Goal: Information Seeking & Learning: Learn about a topic

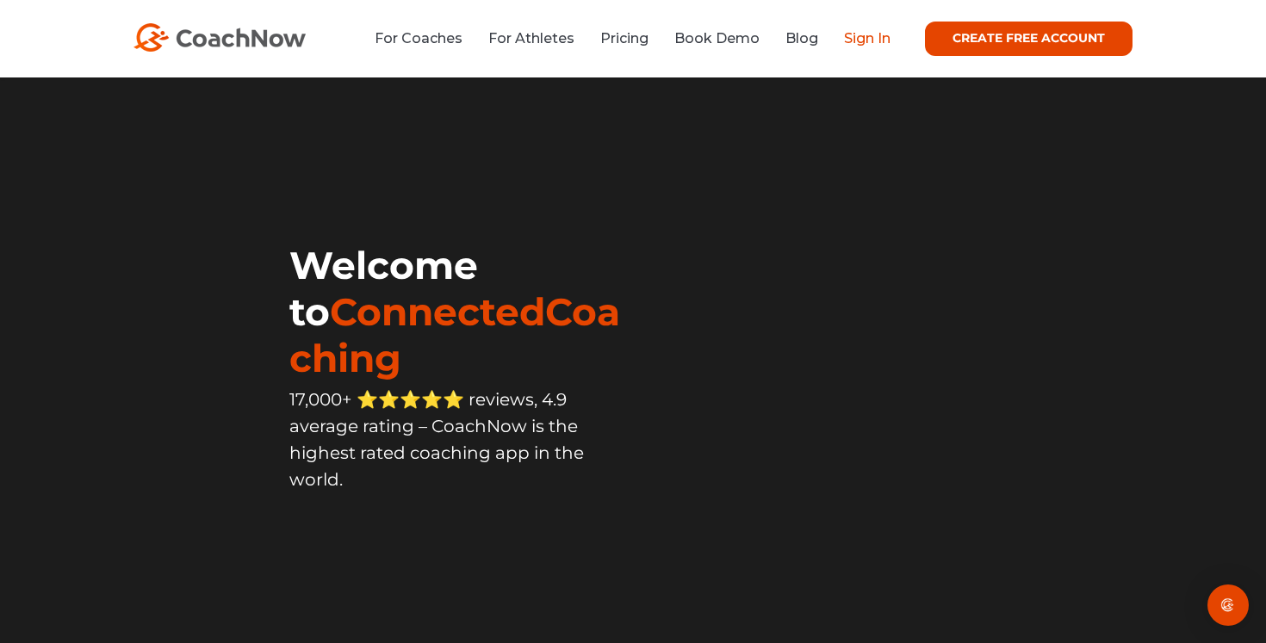
click at [866, 34] on link "Sign In" at bounding box center [867, 38] width 47 height 16
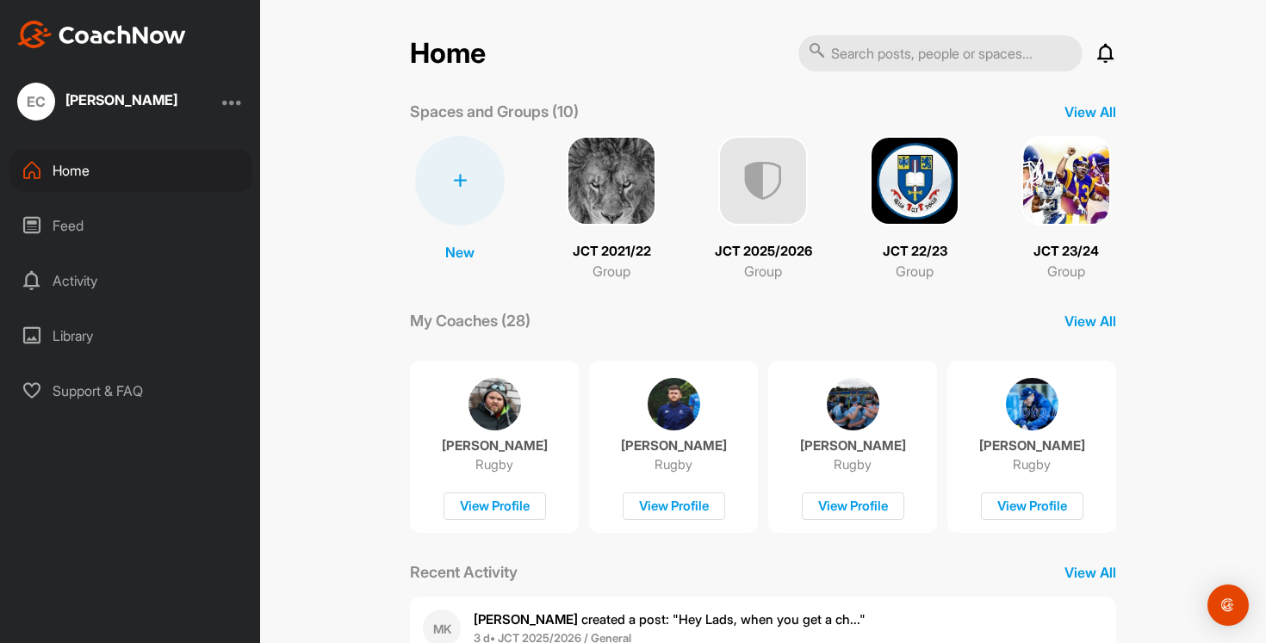
click at [743, 163] on img at bounding box center [763, 181] width 90 height 90
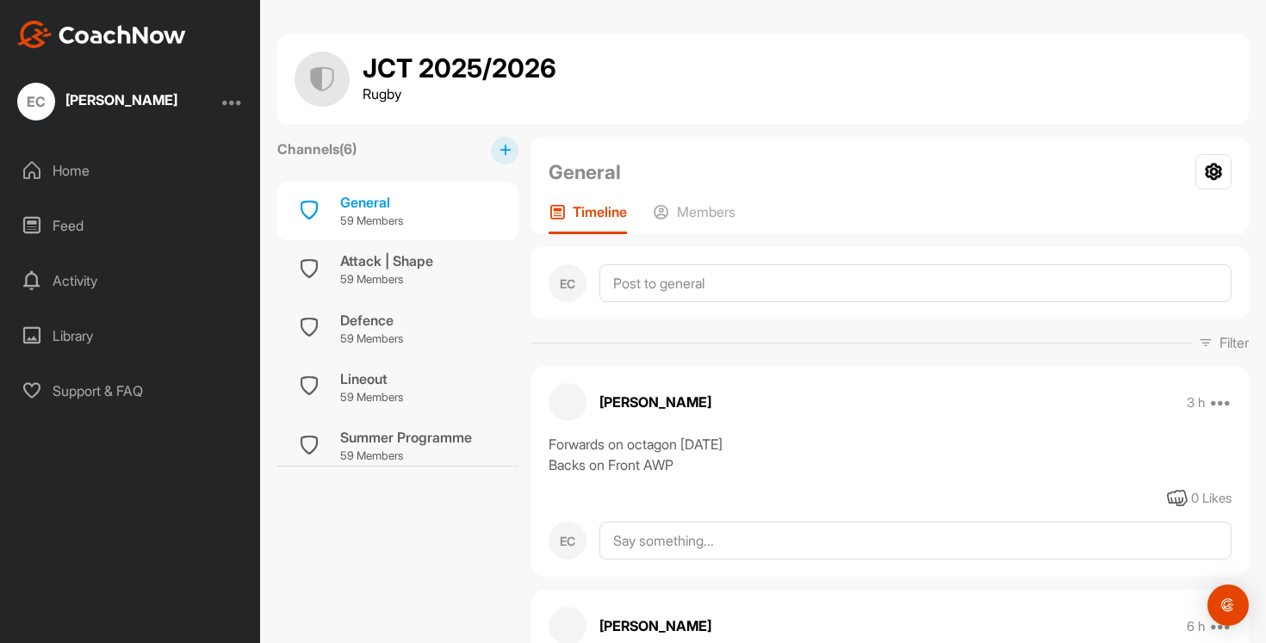
click at [65, 171] on div "Home" at bounding box center [130, 170] width 243 height 43
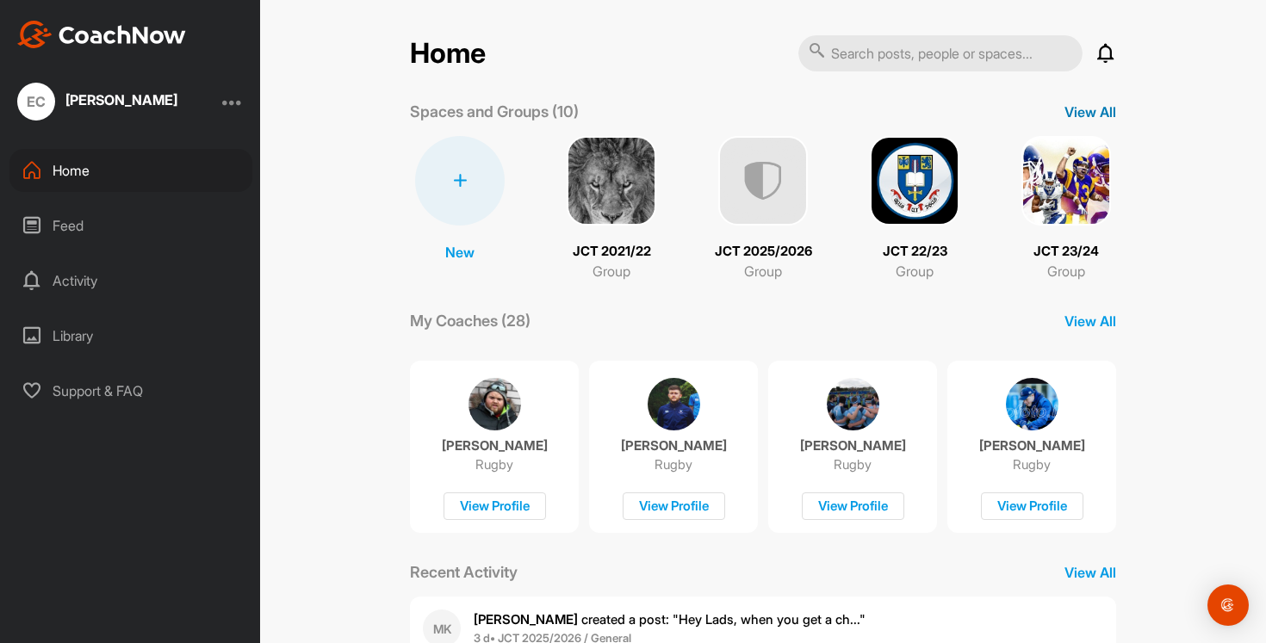
click at [1095, 114] on p "View All" at bounding box center [1091, 112] width 52 height 21
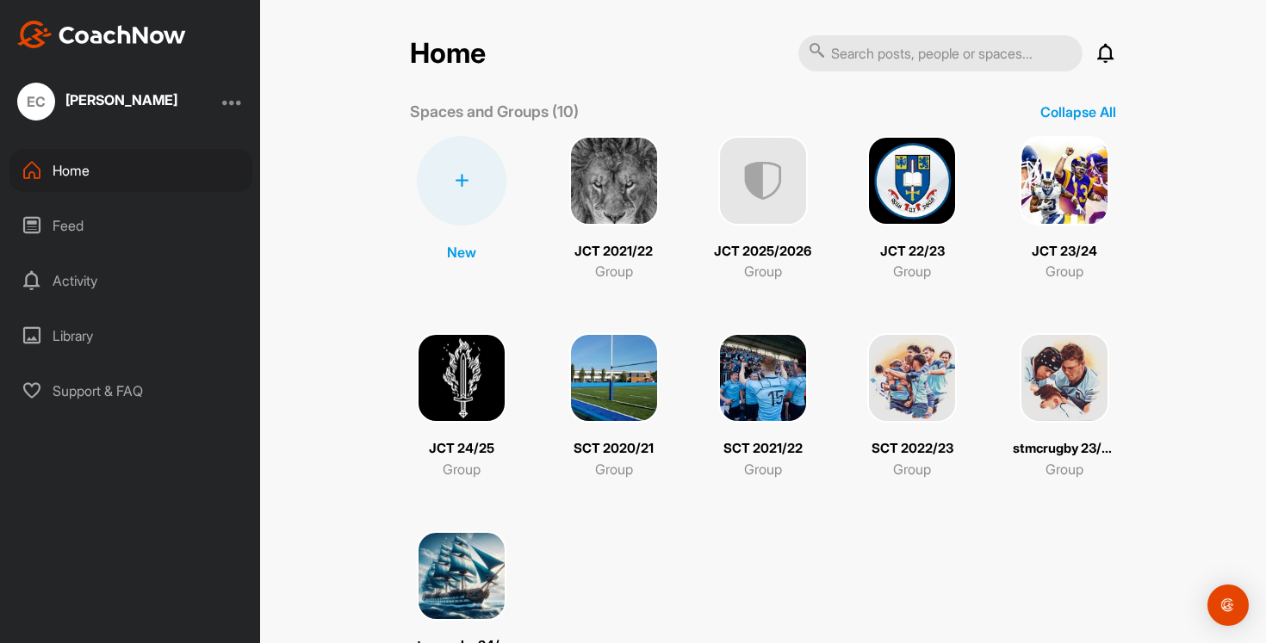
click at [891, 376] on img at bounding box center [912, 378] width 90 height 90
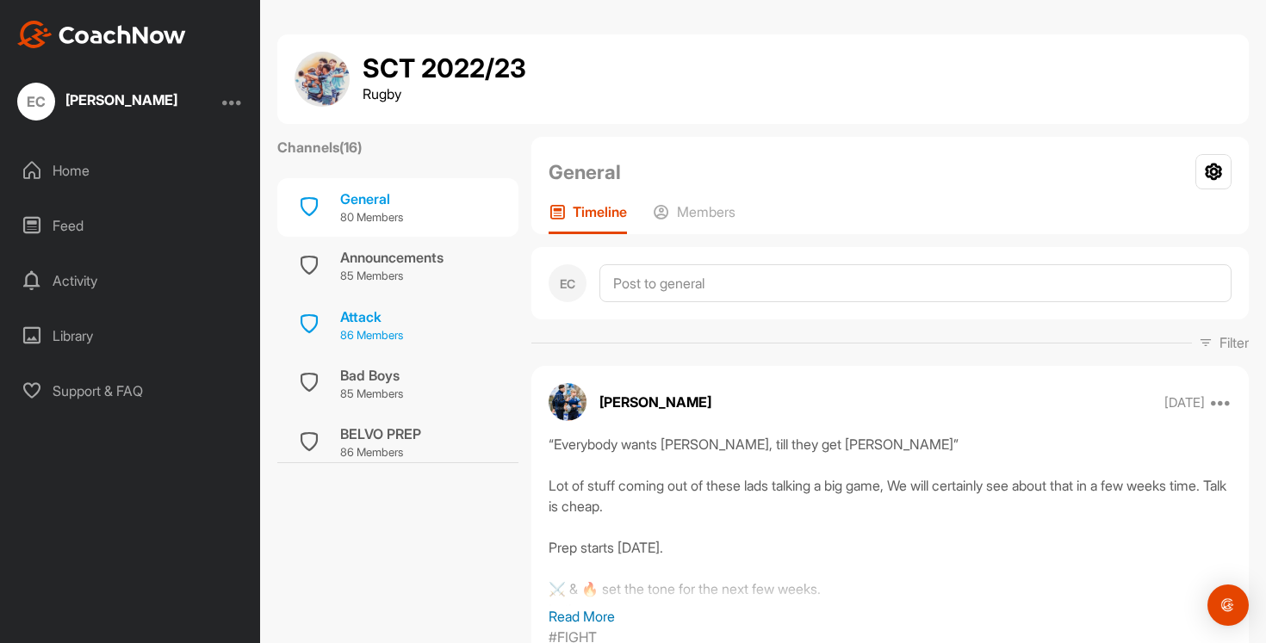
click at [366, 320] on div "Attack" at bounding box center [371, 317] width 63 height 21
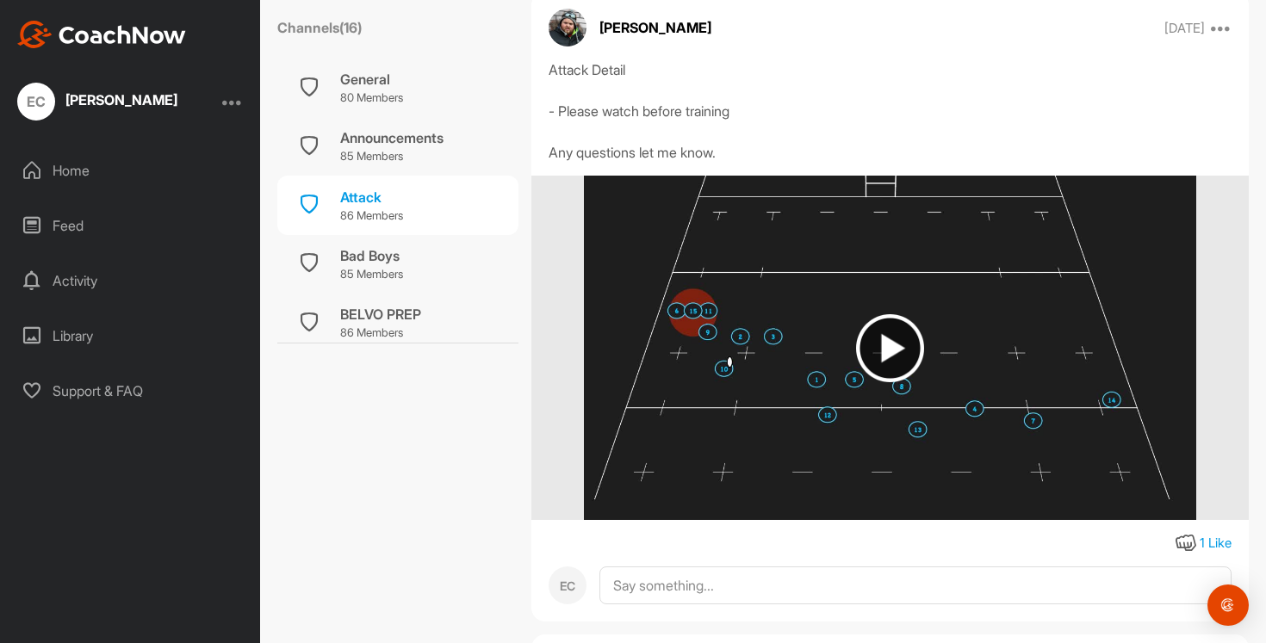
scroll to position [5832, 0]
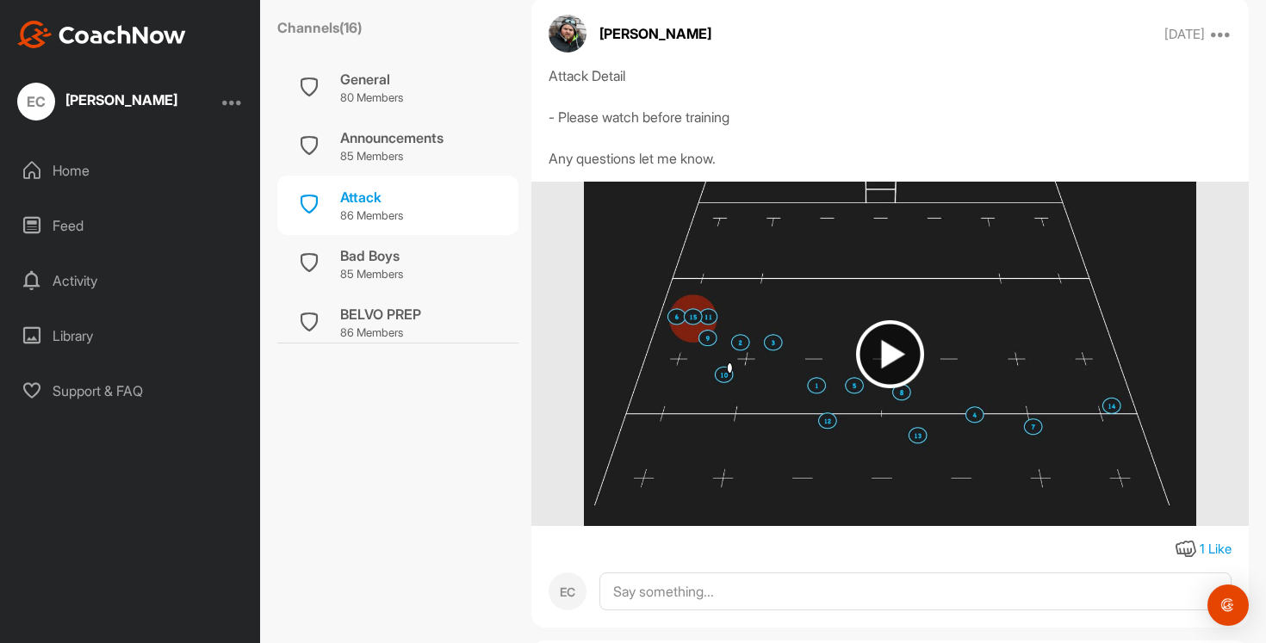
click at [872, 356] on img at bounding box center [890, 354] width 68 height 68
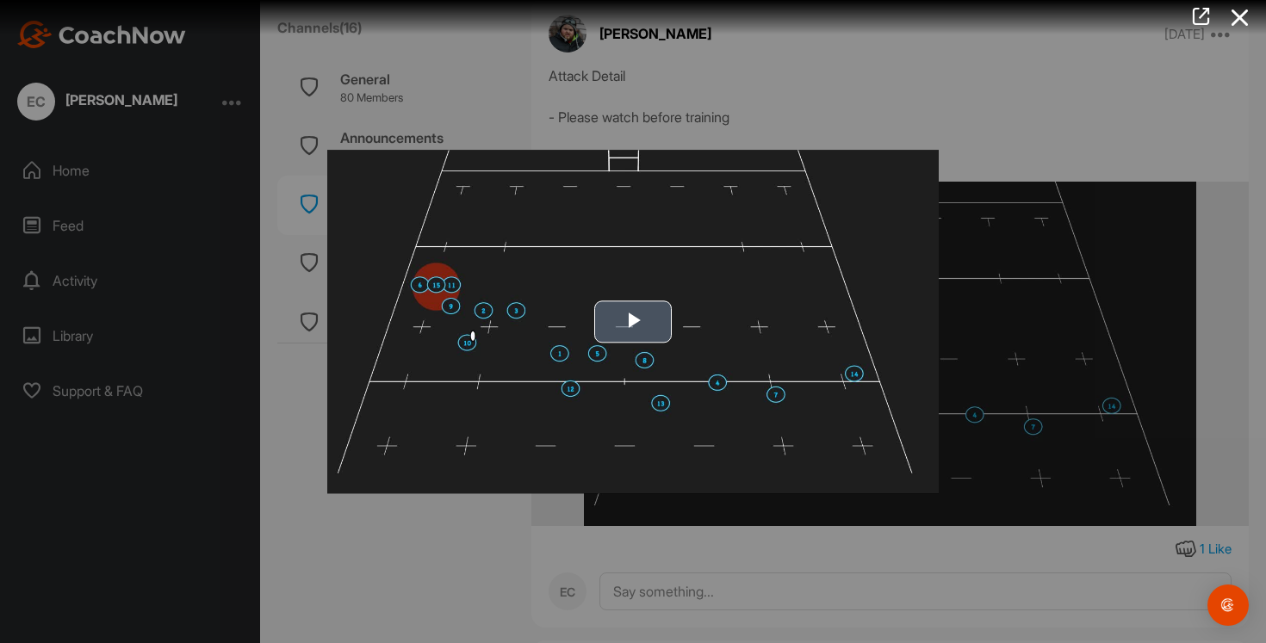
click at [633, 322] on span "Video Player" at bounding box center [633, 322] width 0 height 0
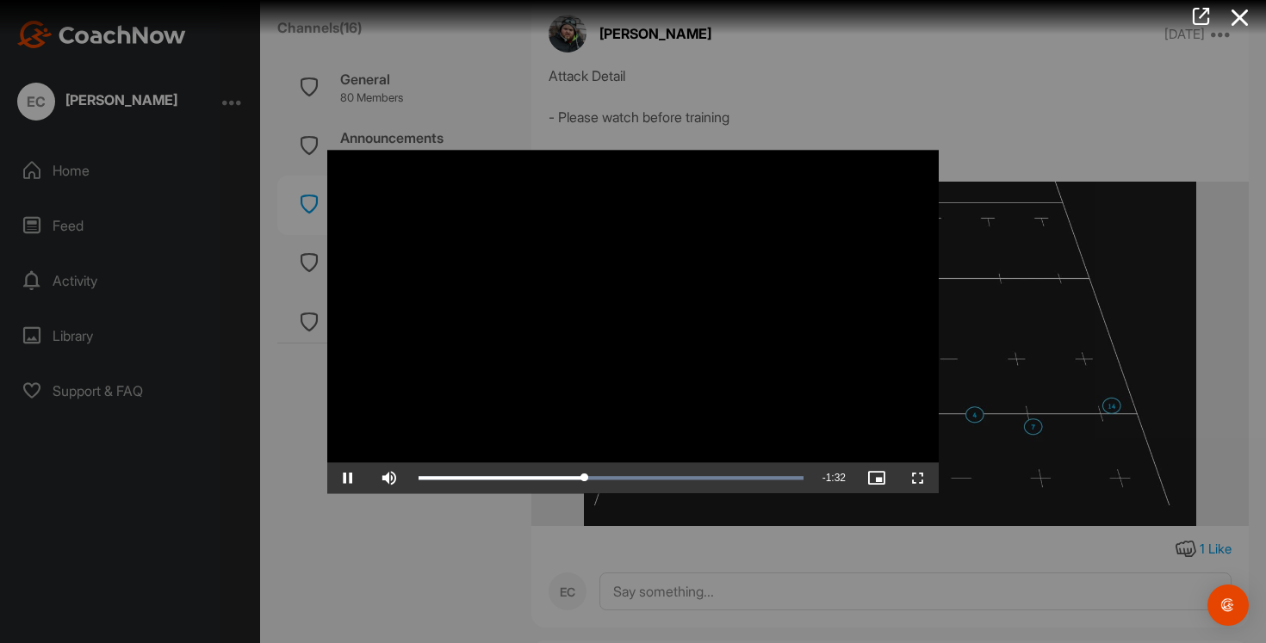
click at [497, 557] on div at bounding box center [633, 321] width 1266 height 643
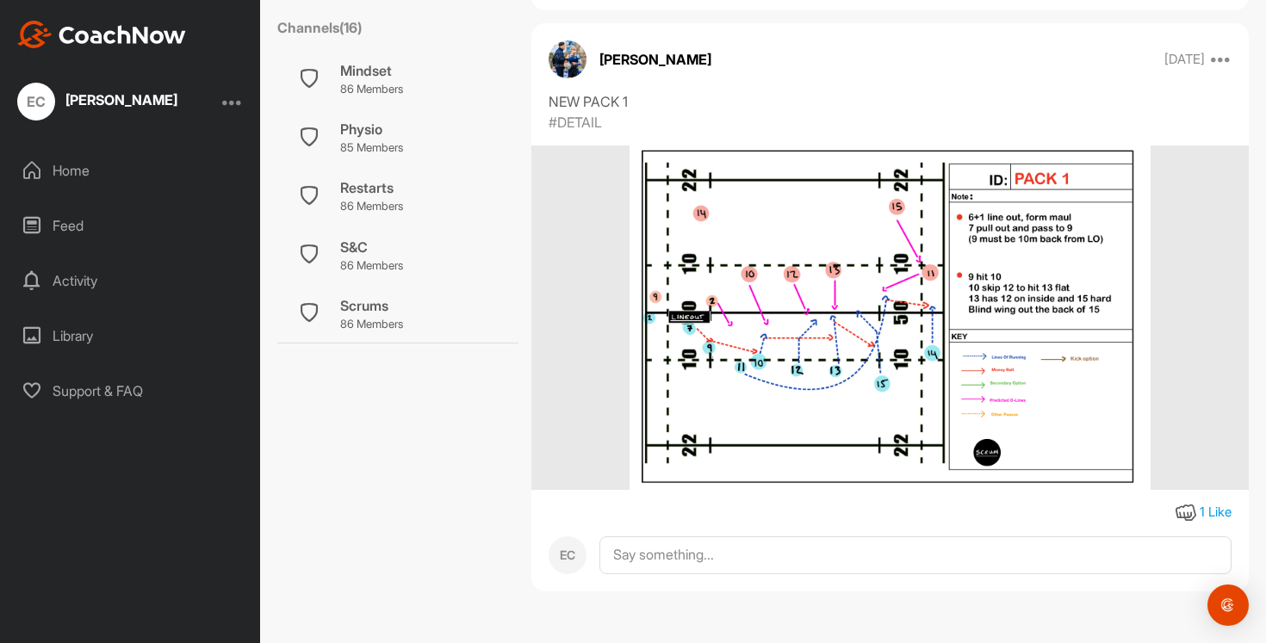
scroll to position [545, 0]
click at [376, 192] on p "86 Members" at bounding box center [371, 198] width 63 height 17
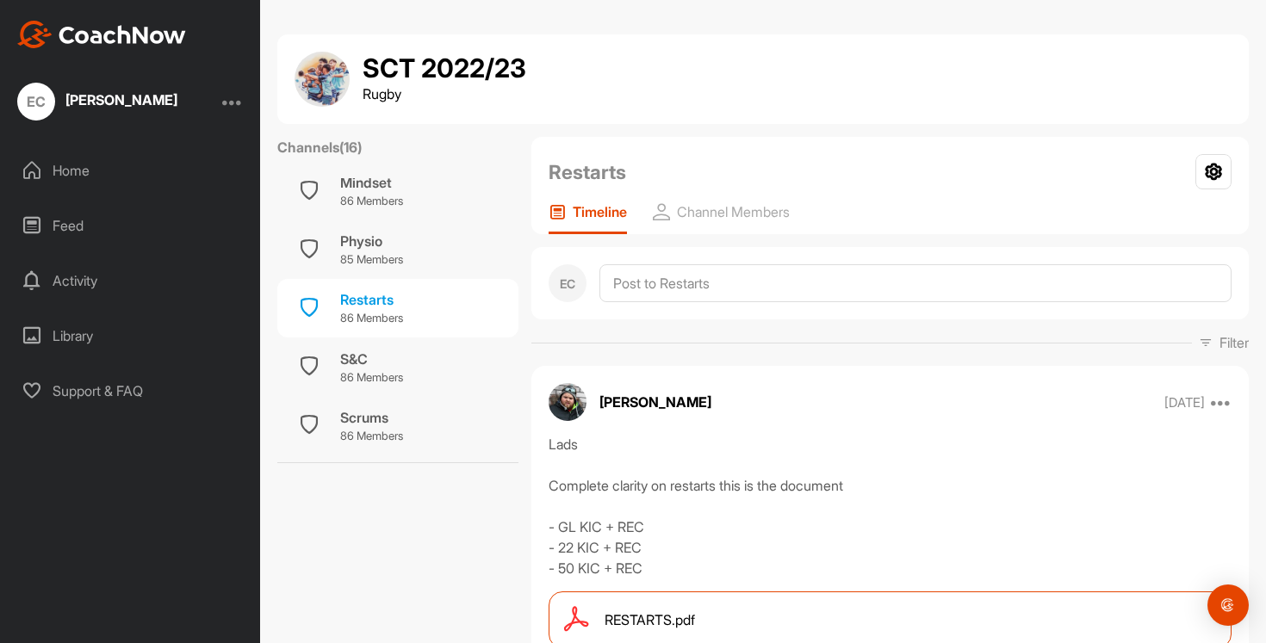
scroll to position [159, 0]
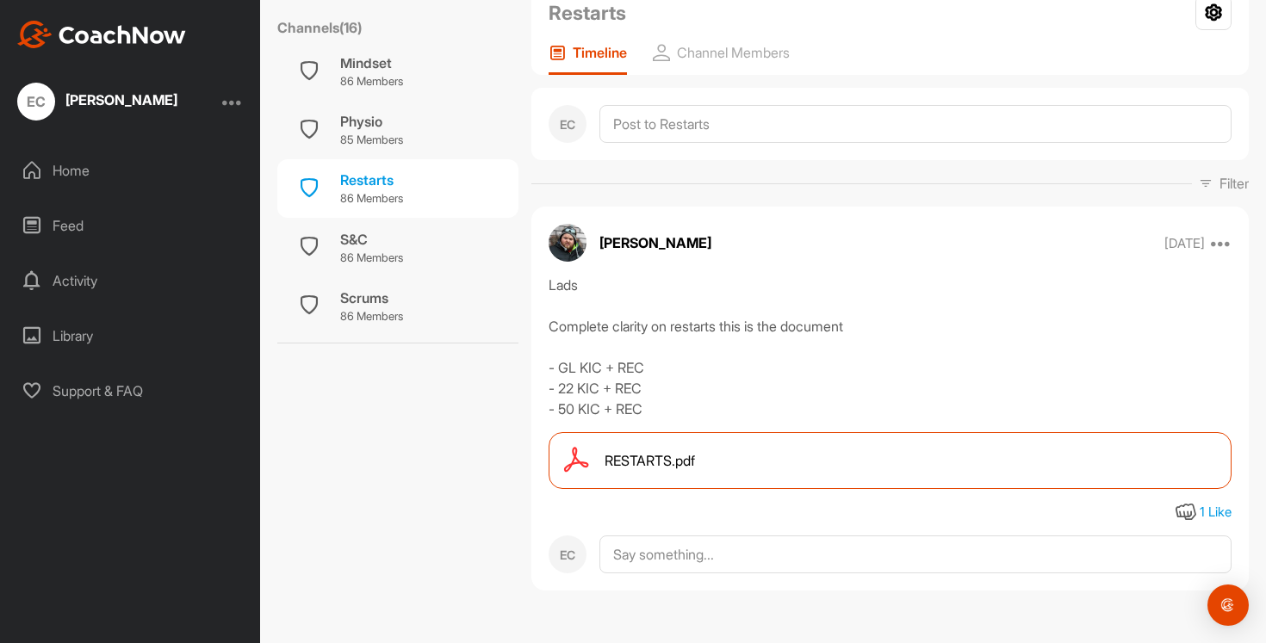
click at [651, 458] on span "RESTARTS.pdf" at bounding box center [650, 460] width 90 height 21
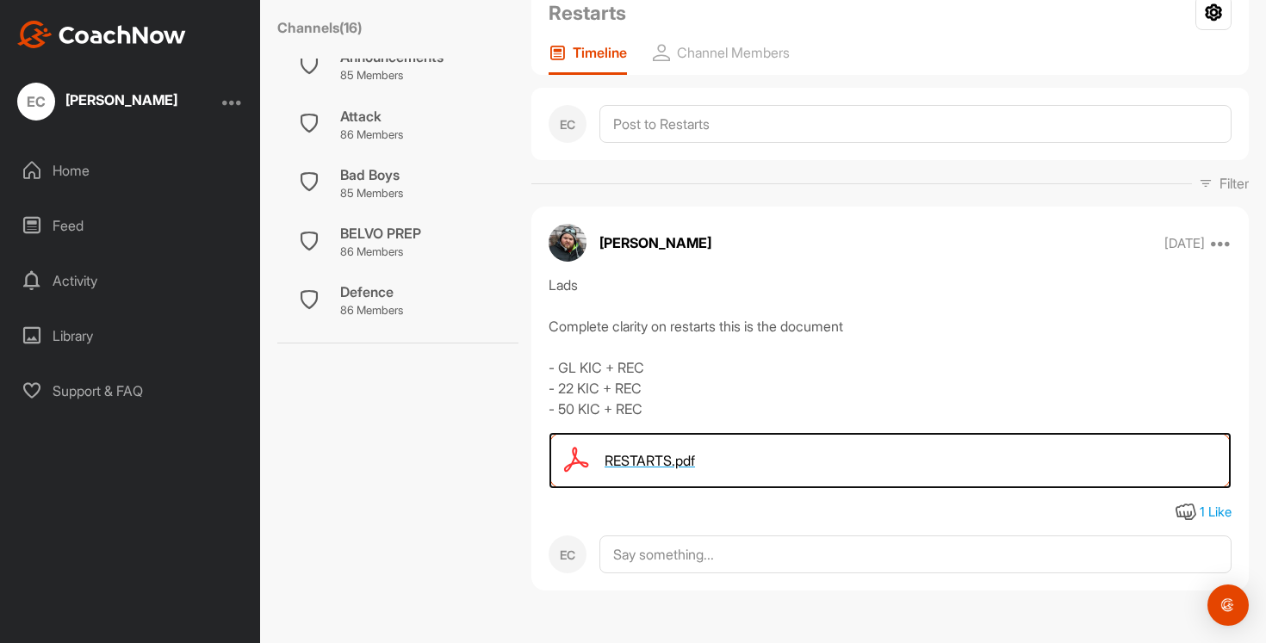
scroll to position [0, 0]
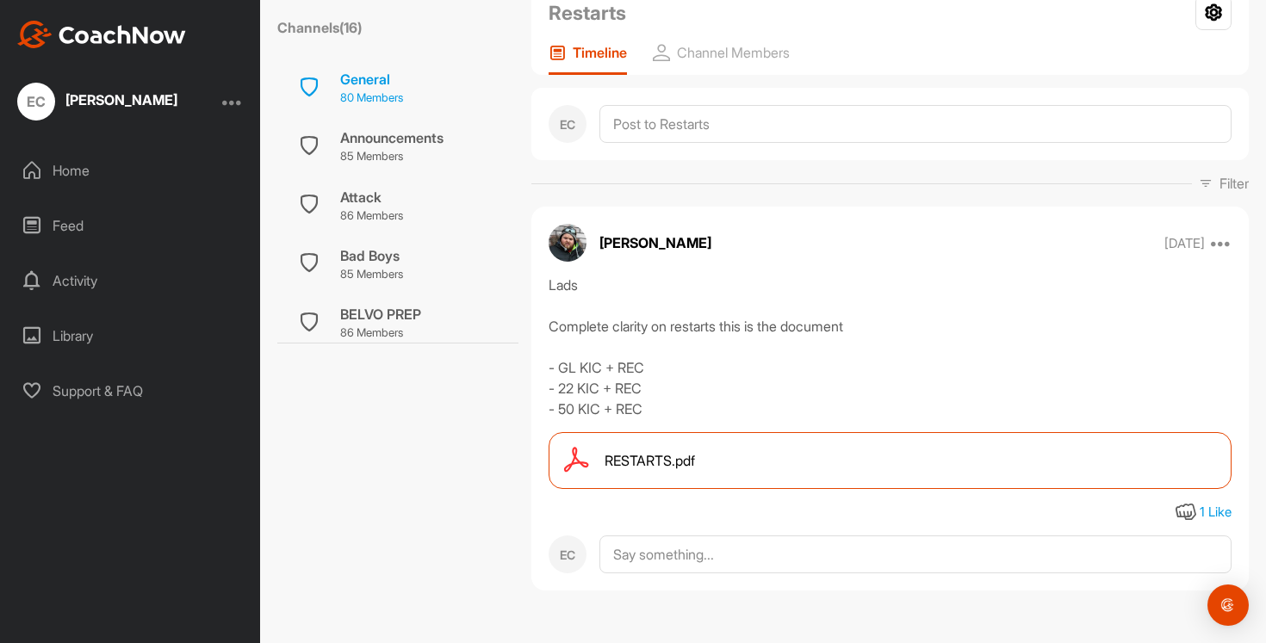
click at [379, 85] on div "General" at bounding box center [371, 79] width 63 height 21
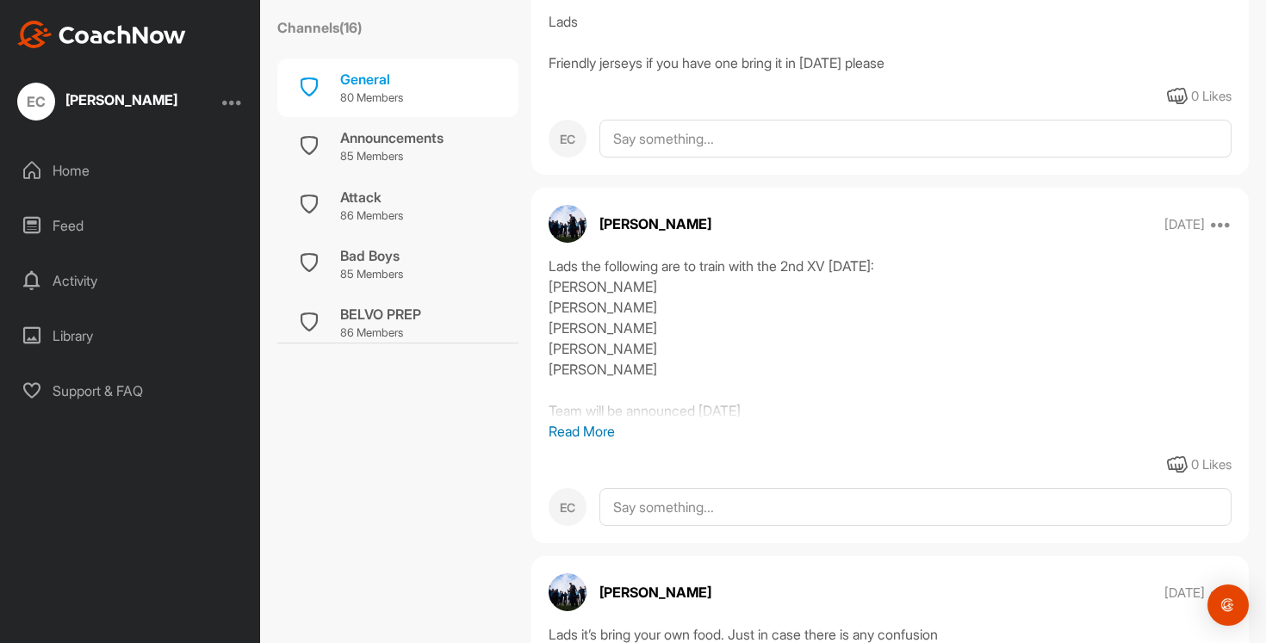
scroll to position [7954, 0]
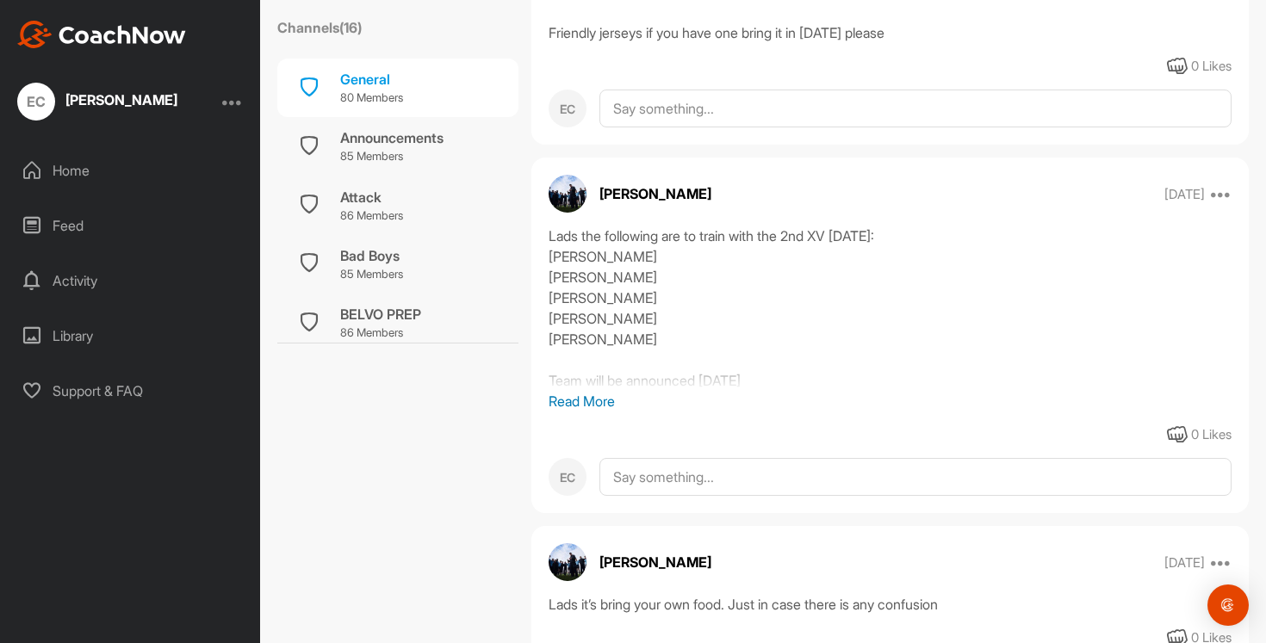
click at [616, 412] on p "Read More" at bounding box center [890, 401] width 683 height 21
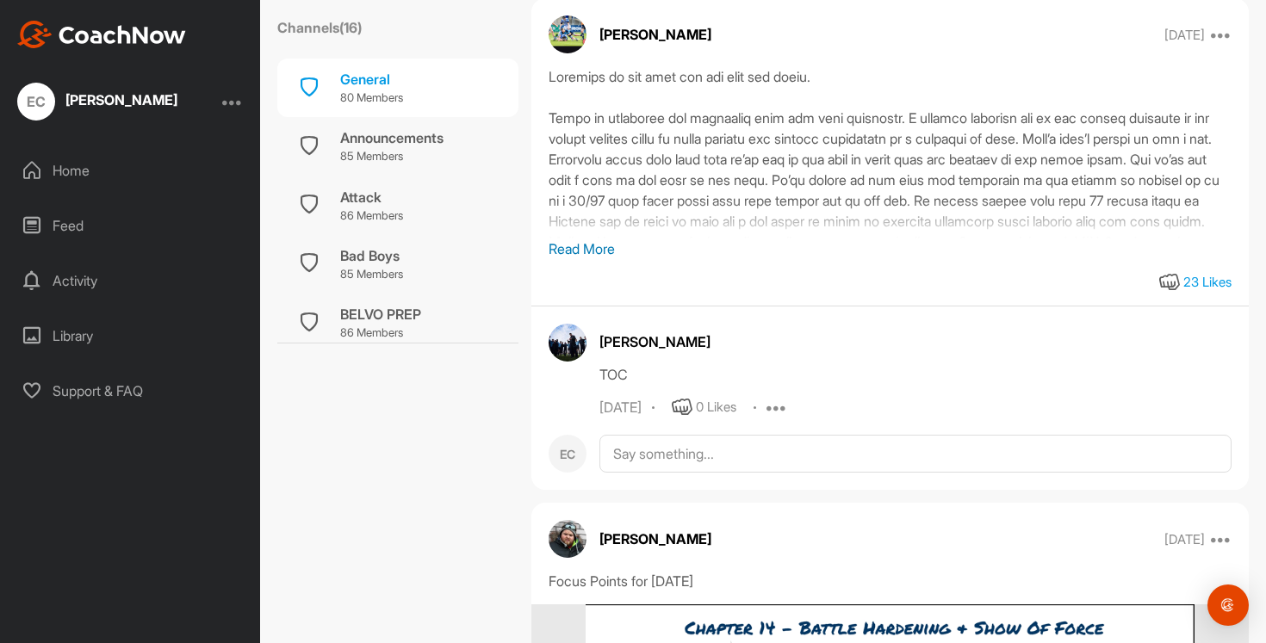
scroll to position [10268, 0]
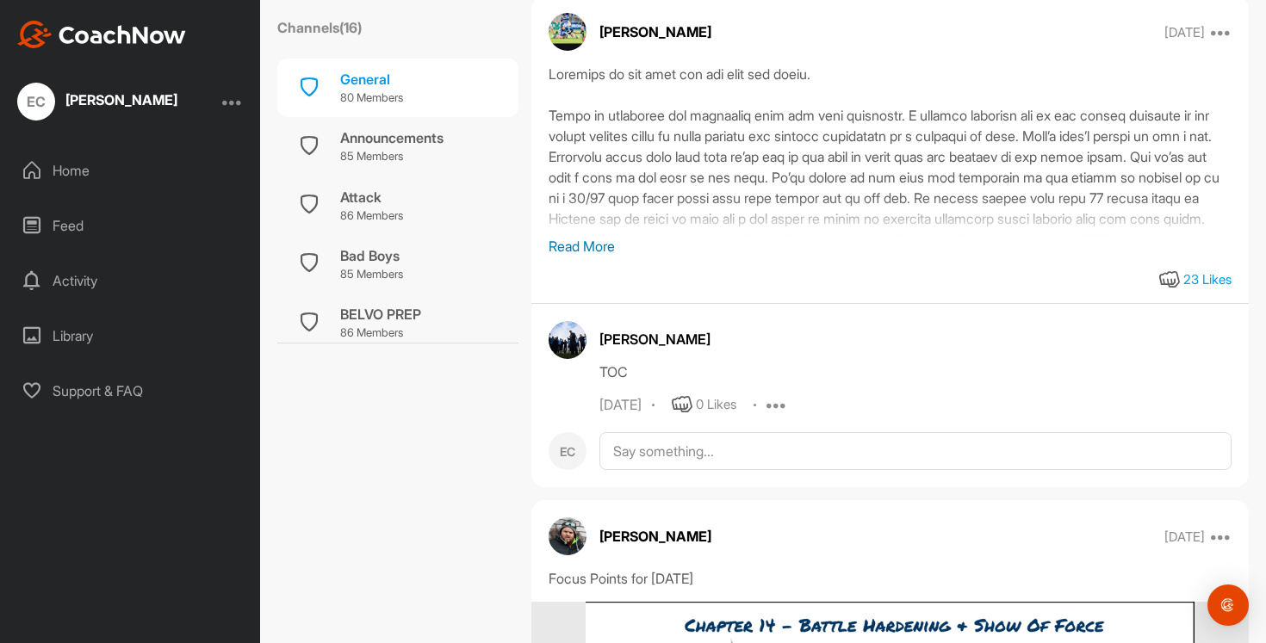
click at [583, 257] on p "Read More" at bounding box center [890, 246] width 683 height 21
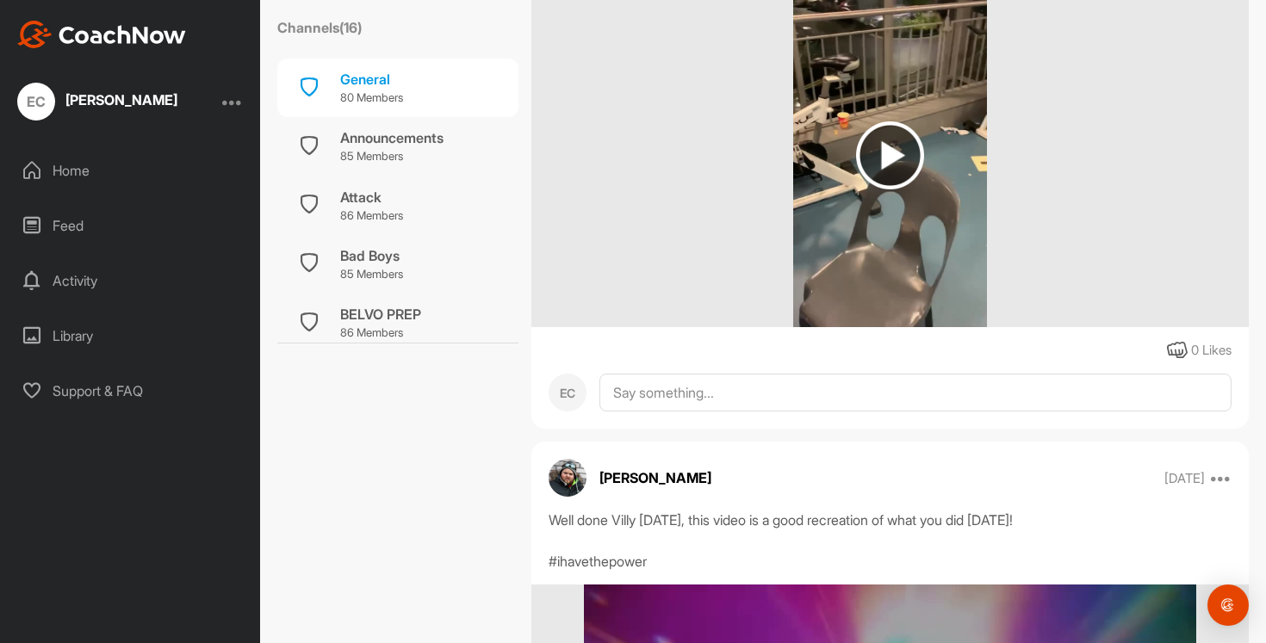
scroll to position [15880, 0]
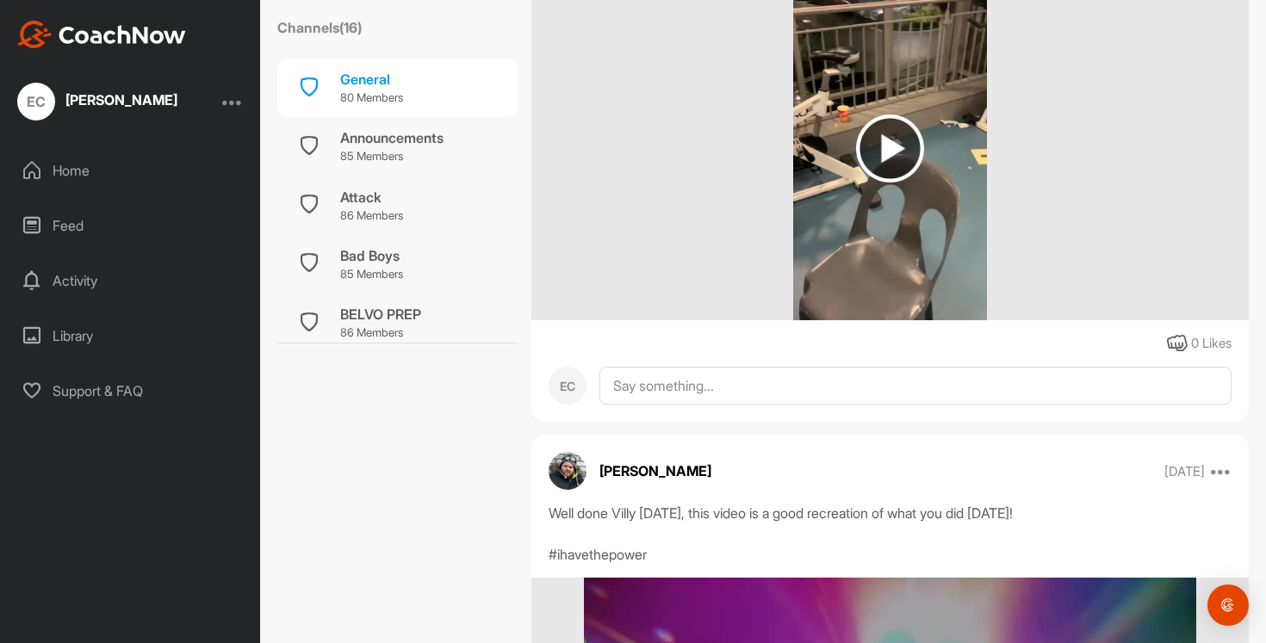
click at [866, 183] on img at bounding box center [890, 149] width 68 height 68
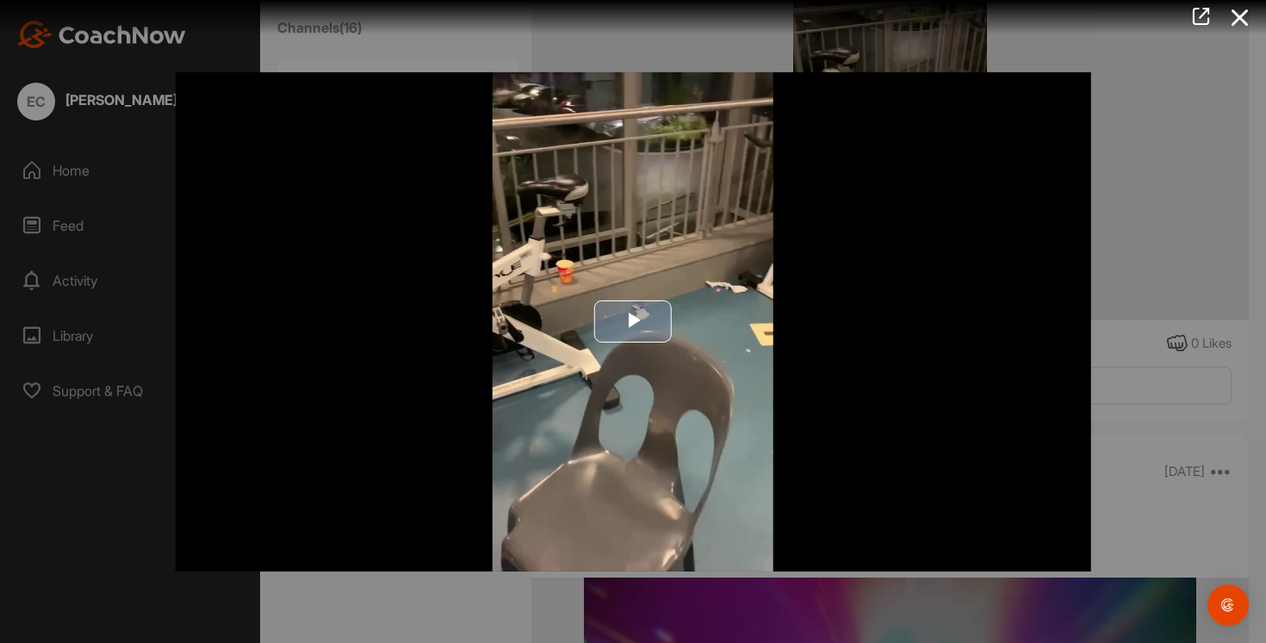
click at [633, 322] on span "Video Player" at bounding box center [633, 322] width 0 height 0
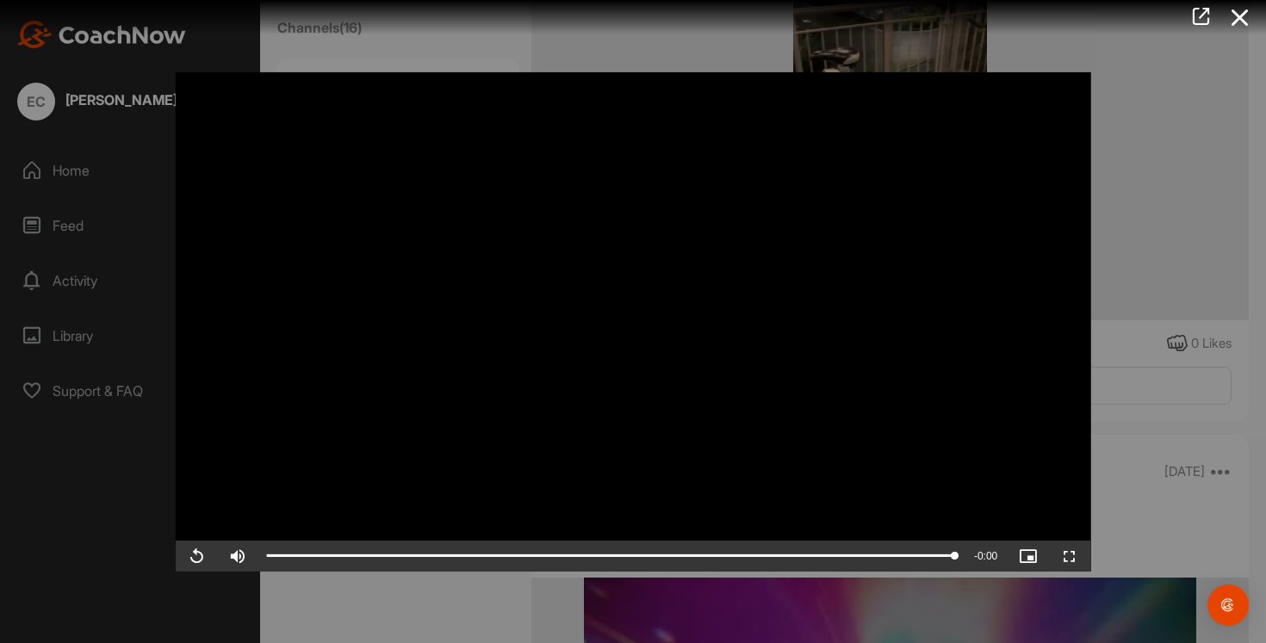
click at [1138, 232] on div at bounding box center [633, 321] width 1266 height 643
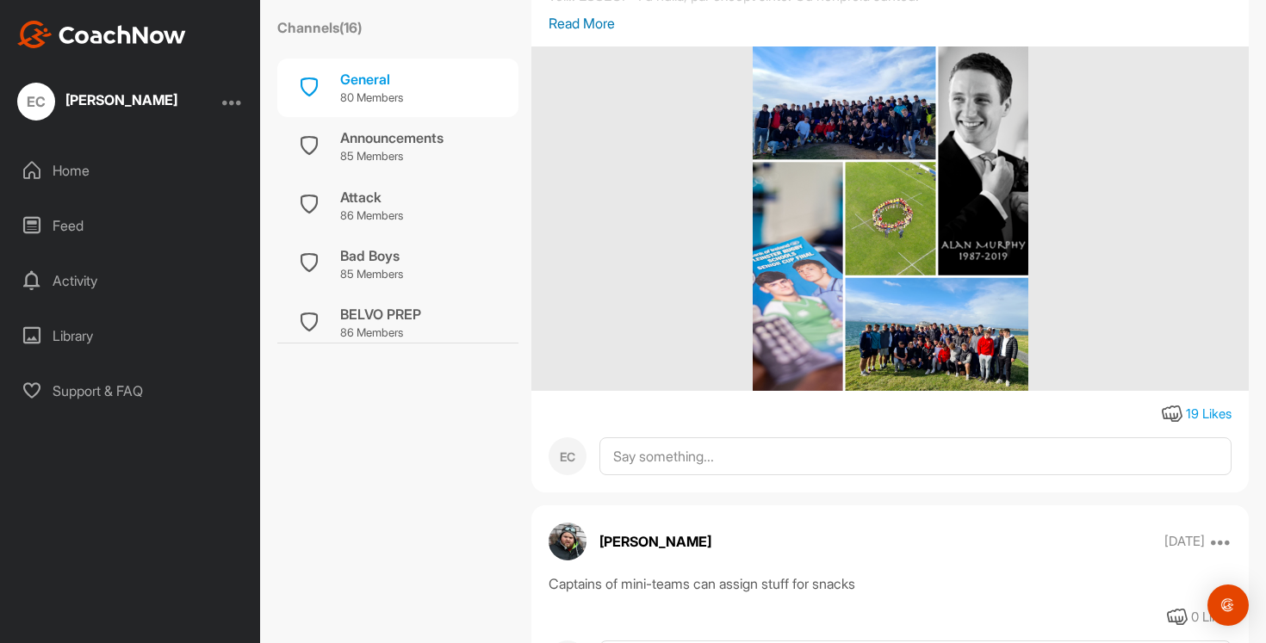
scroll to position [21275, 0]
click at [590, 34] on p "Read More" at bounding box center [890, 24] width 683 height 21
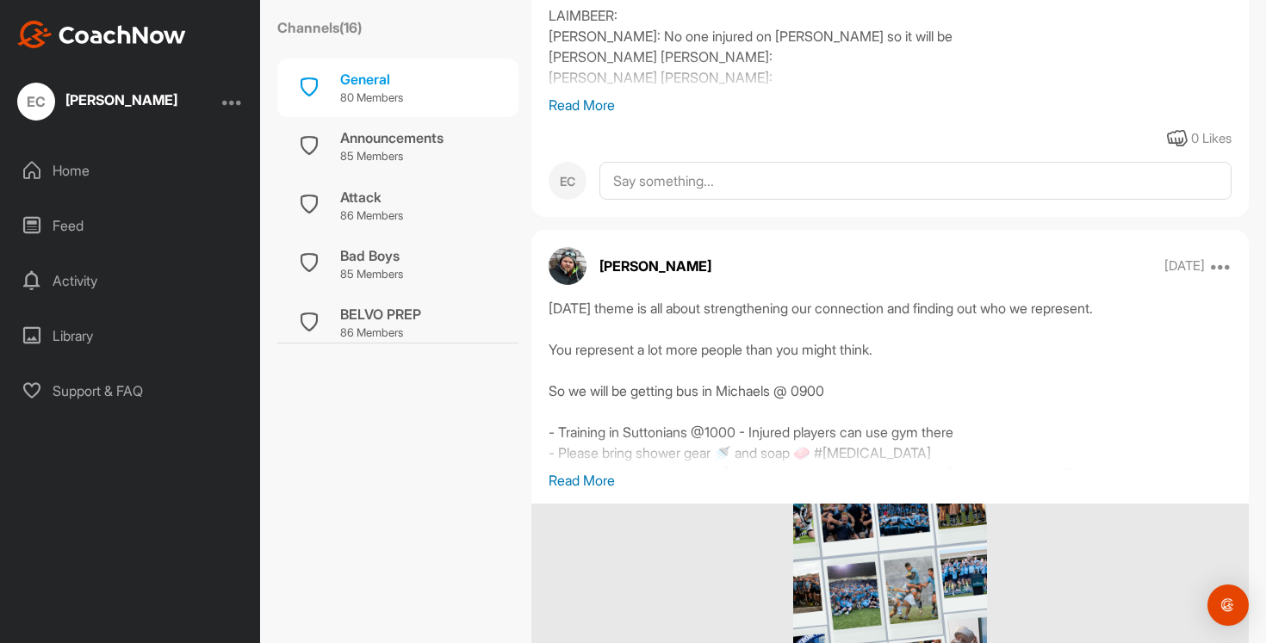
scroll to position [22455, 0]
click at [612, 115] on p "Read More" at bounding box center [890, 104] width 683 height 21
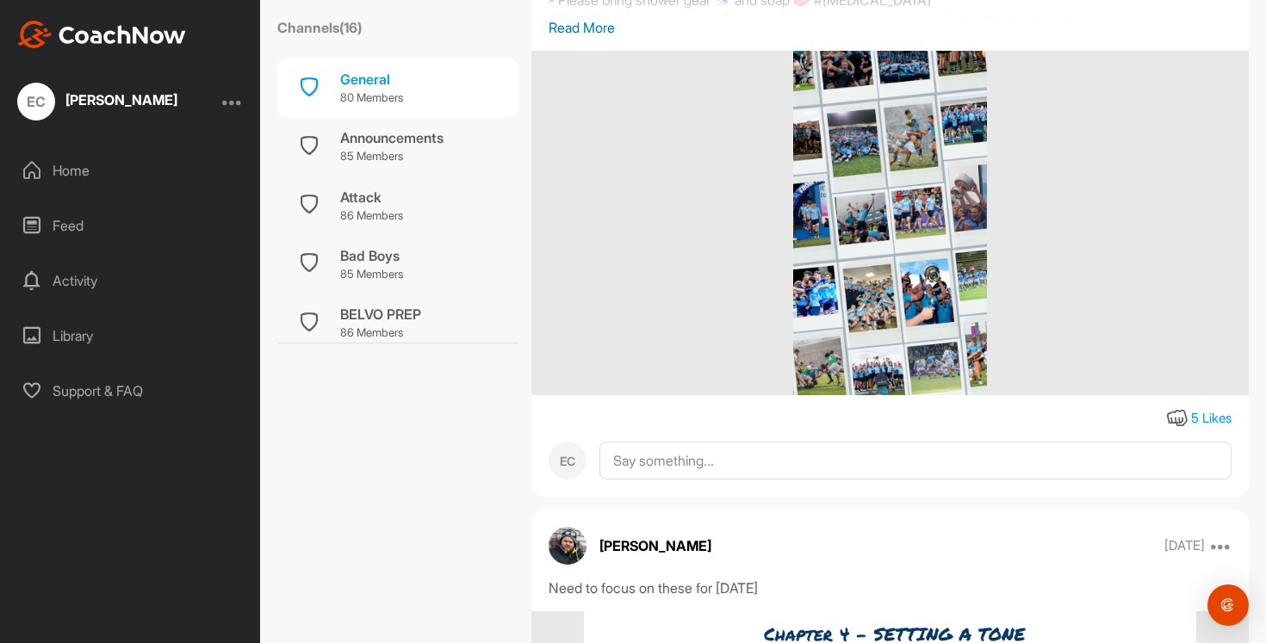
scroll to position [22904, 0]
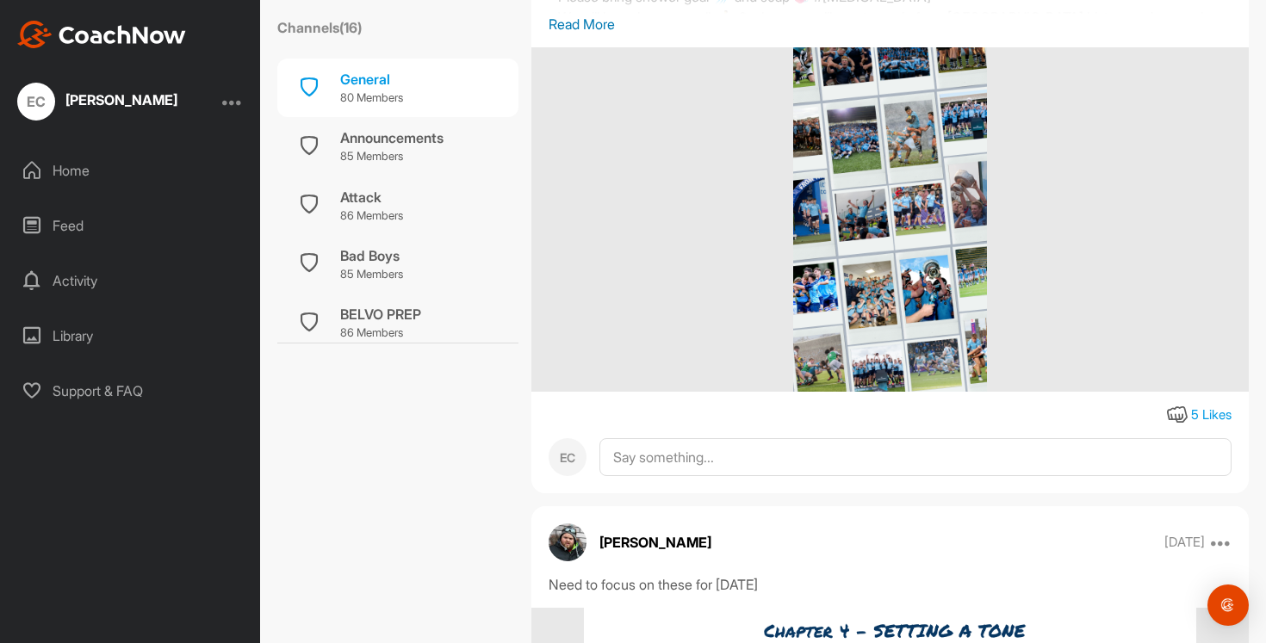
click at [578, 34] on p "Read More" at bounding box center [890, 24] width 683 height 21
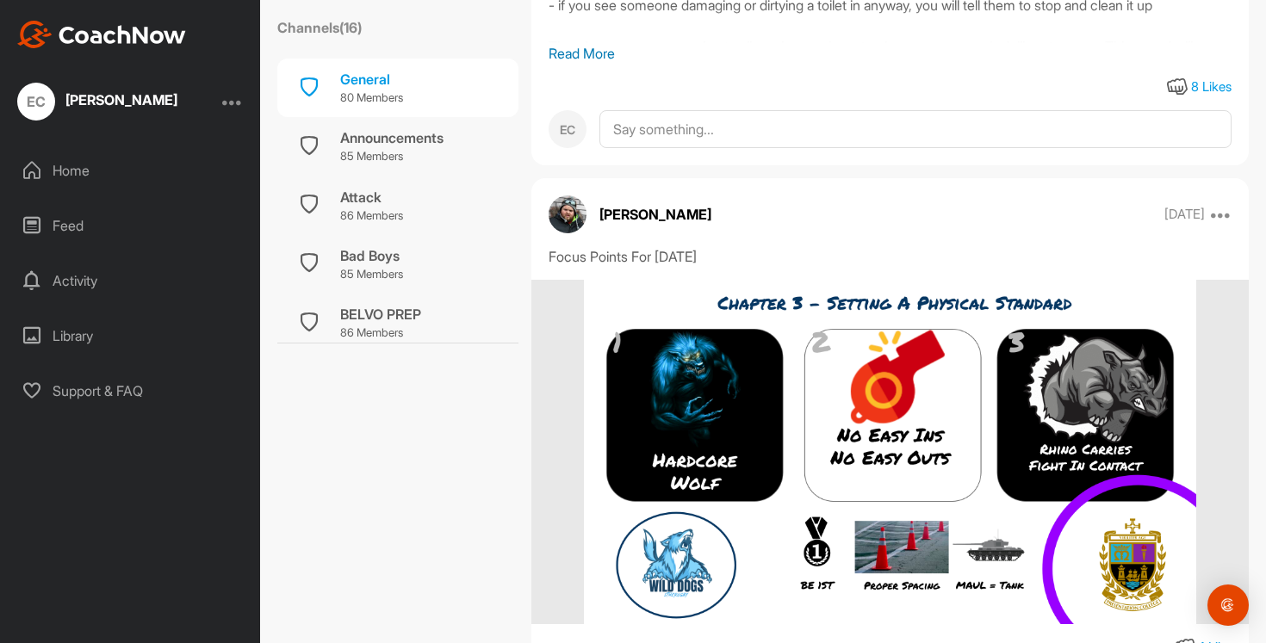
scroll to position [25313, 0]
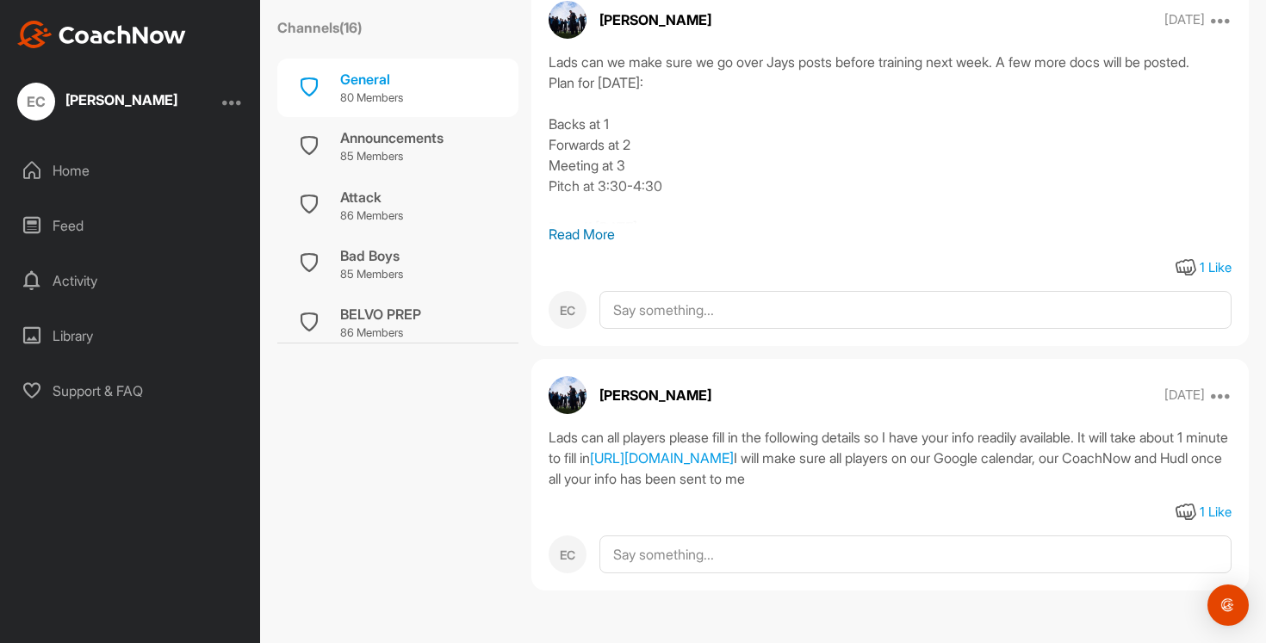
scroll to position [28400, 0]
click at [569, 245] on p "Read More" at bounding box center [890, 234] width 683 height 21
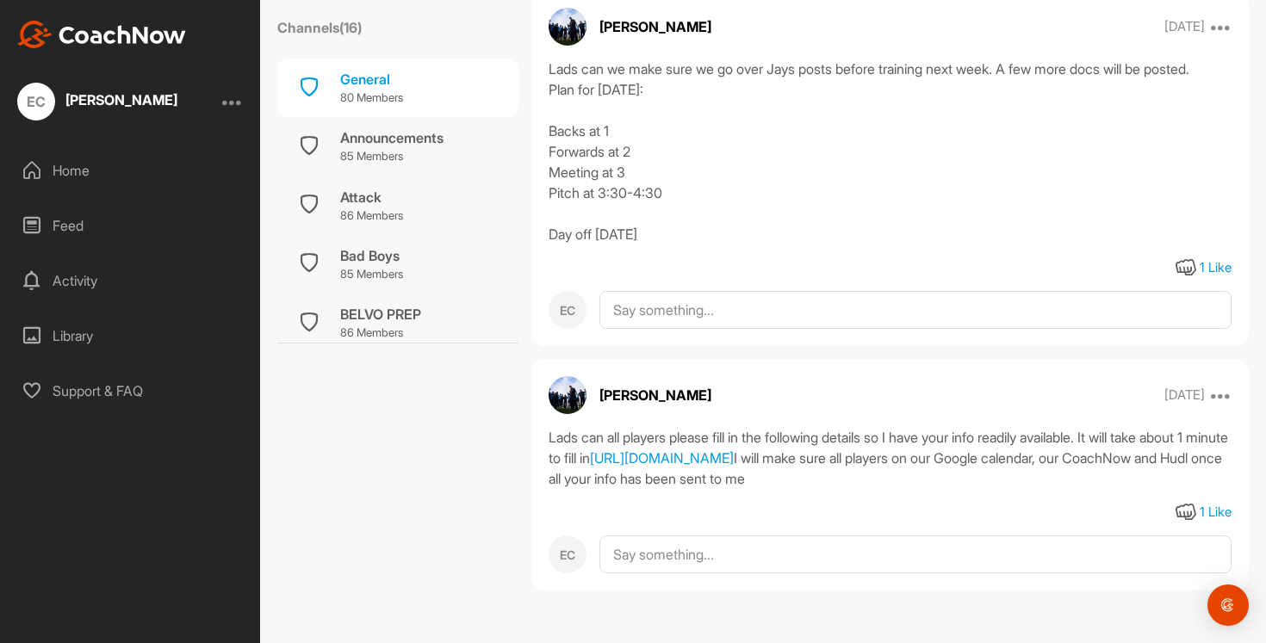
scroll to position [28455, 0]
click at [102, 171] on div "Home" at bounding box center [130, 170] width 243 height 43
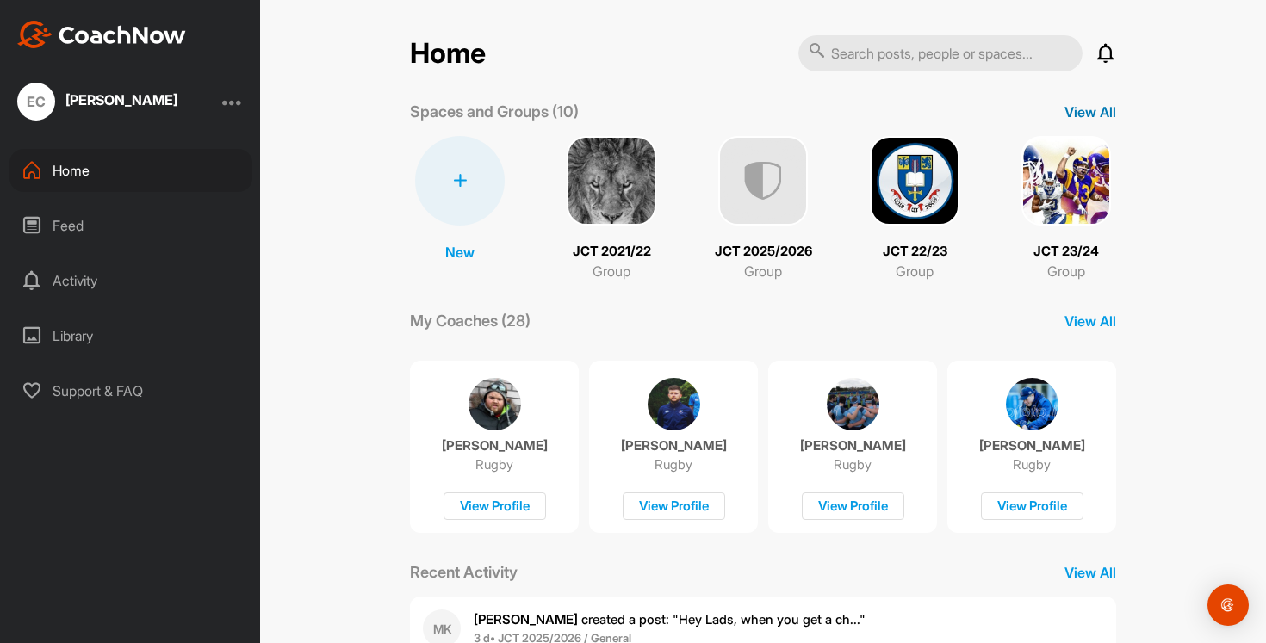
click at [1070, 103] on p "View All" at bounding box center [1091, 112] width 52 height 21
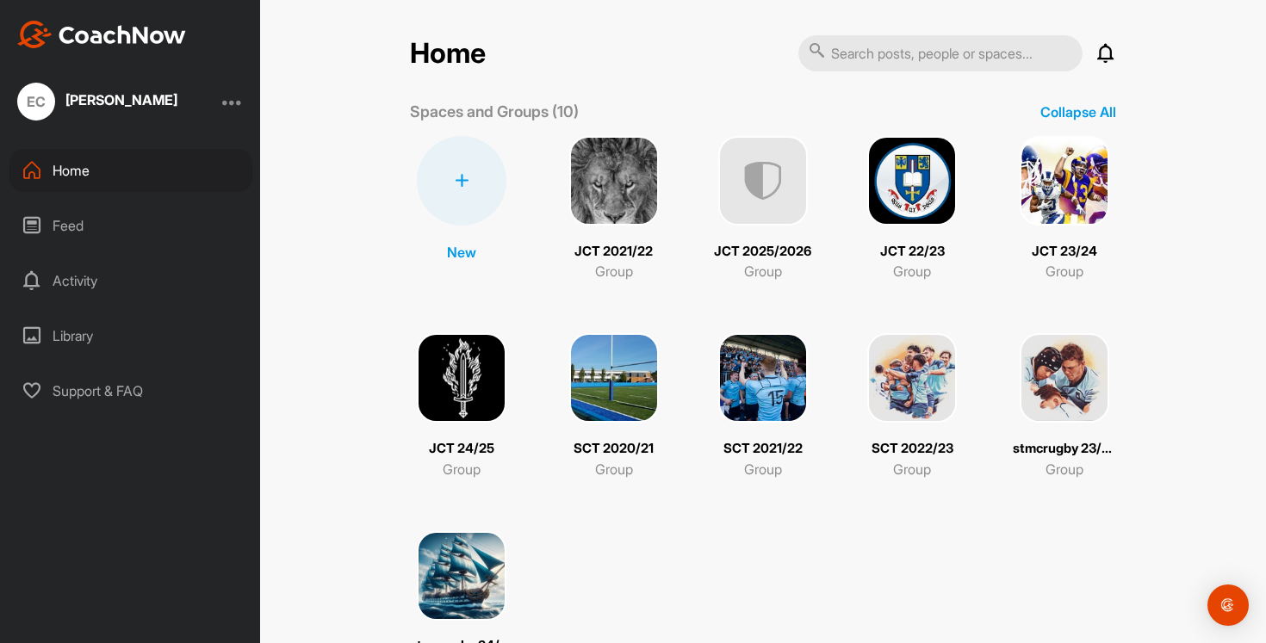
click at [1098, 171] on img at bounding box center [1065, 181] width 90 height 90
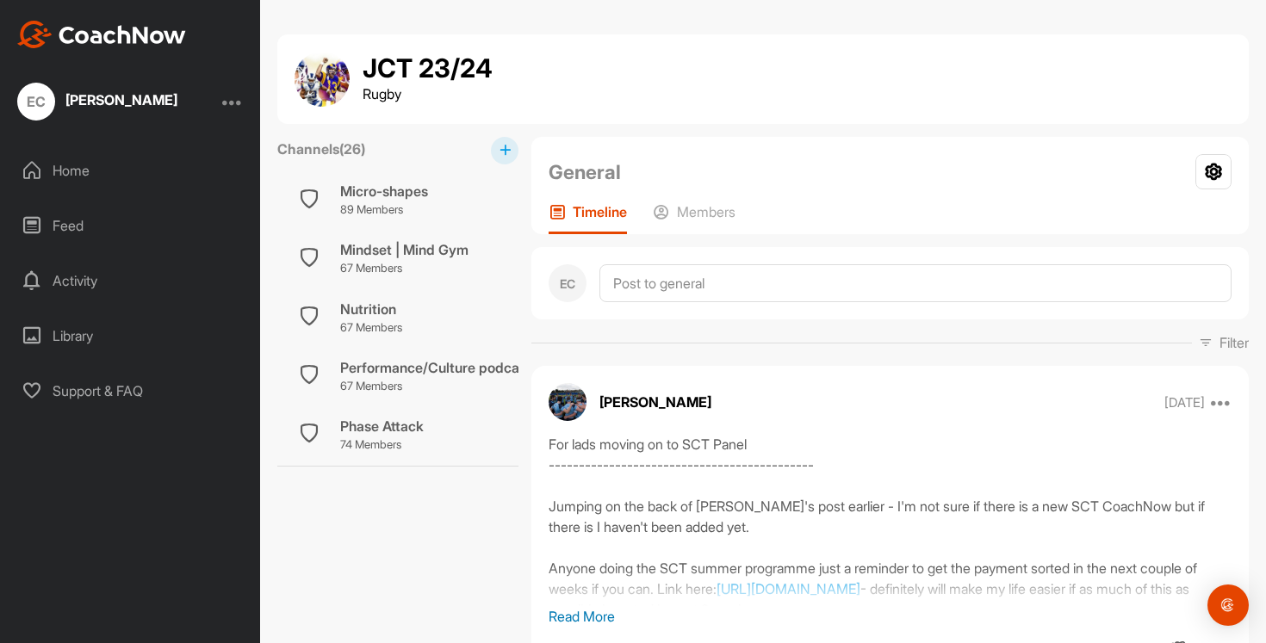
scroll to position [581, 0]
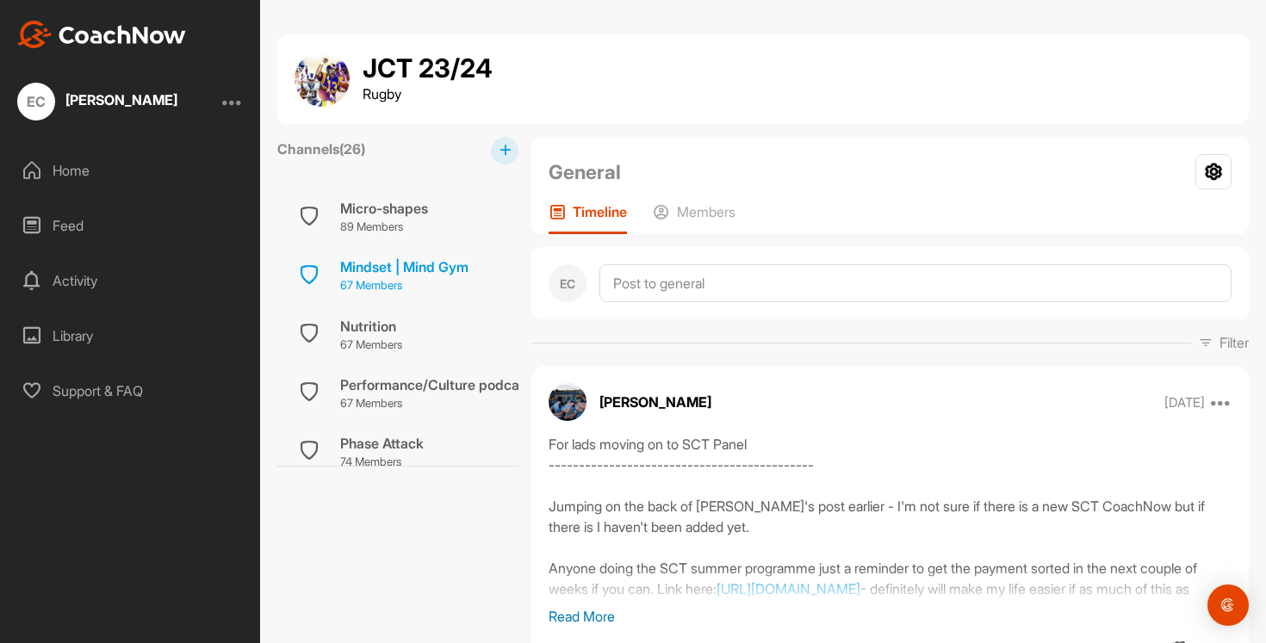
click at [371, 284] on p "67 Members" at bounding box center [404, 285] width 128 height 17
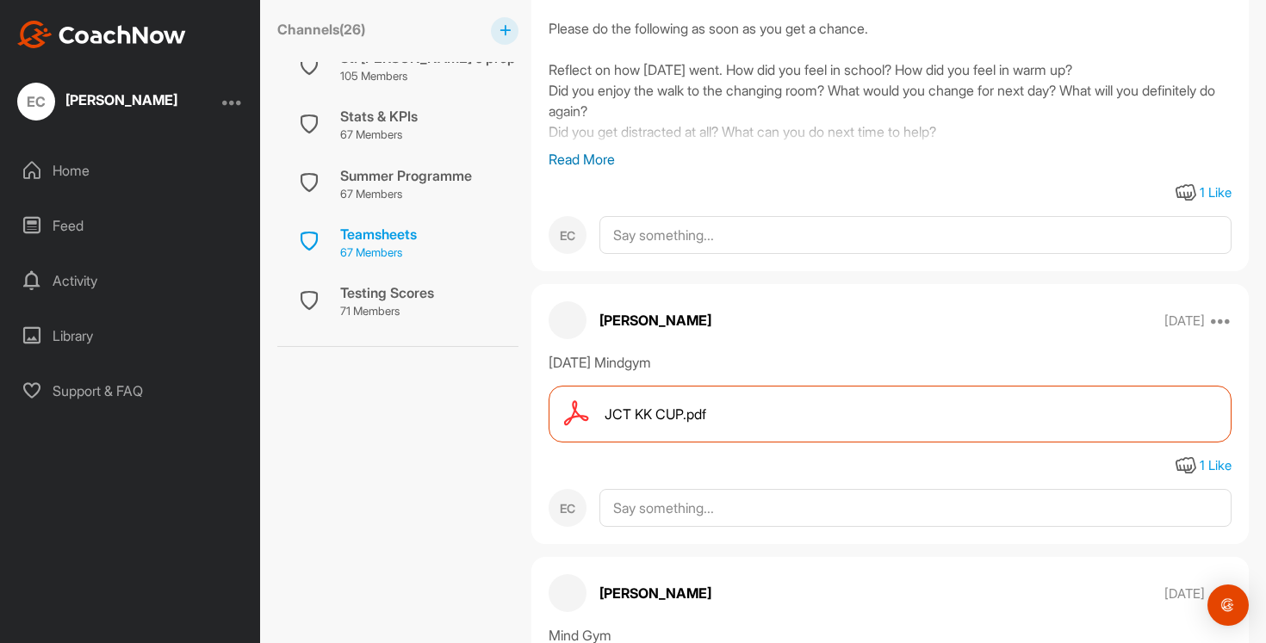
scroll to position [1301, 0]
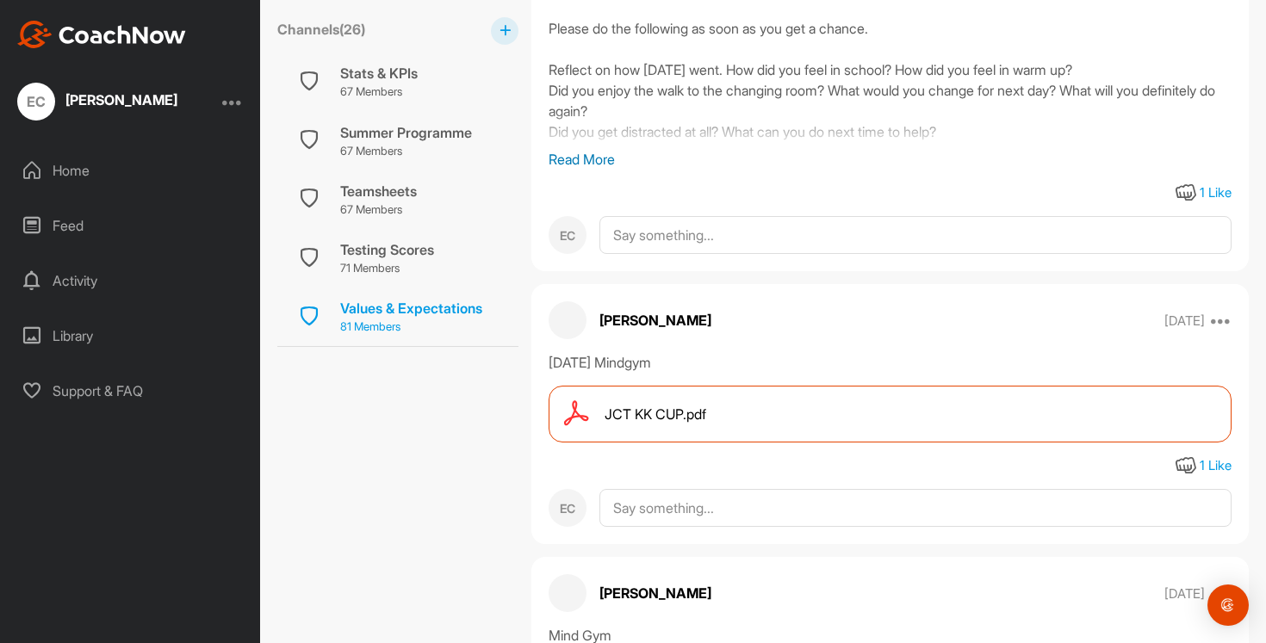
click at [394, 295] on div "Values & Expectations 81 Members" at bounding box center [397, 317] width 241 height 59
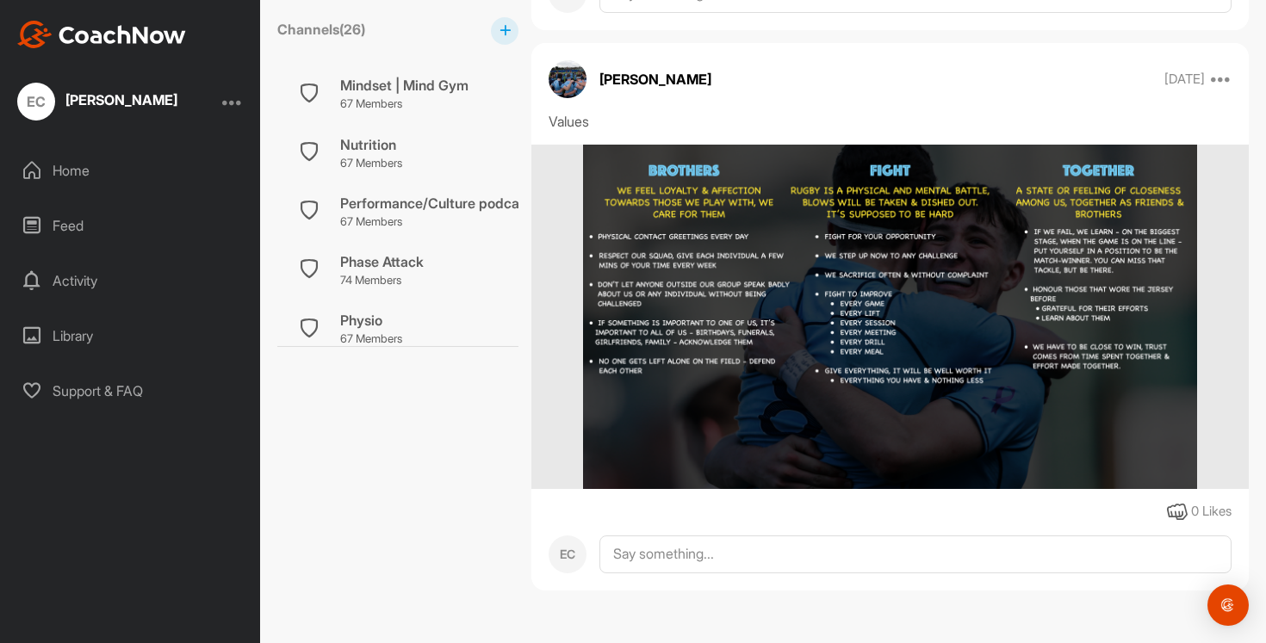
scroll to position [641, 0]
click at [376, 220] on p "67 Members" at bounding box center [475, 224] width 270 height 17
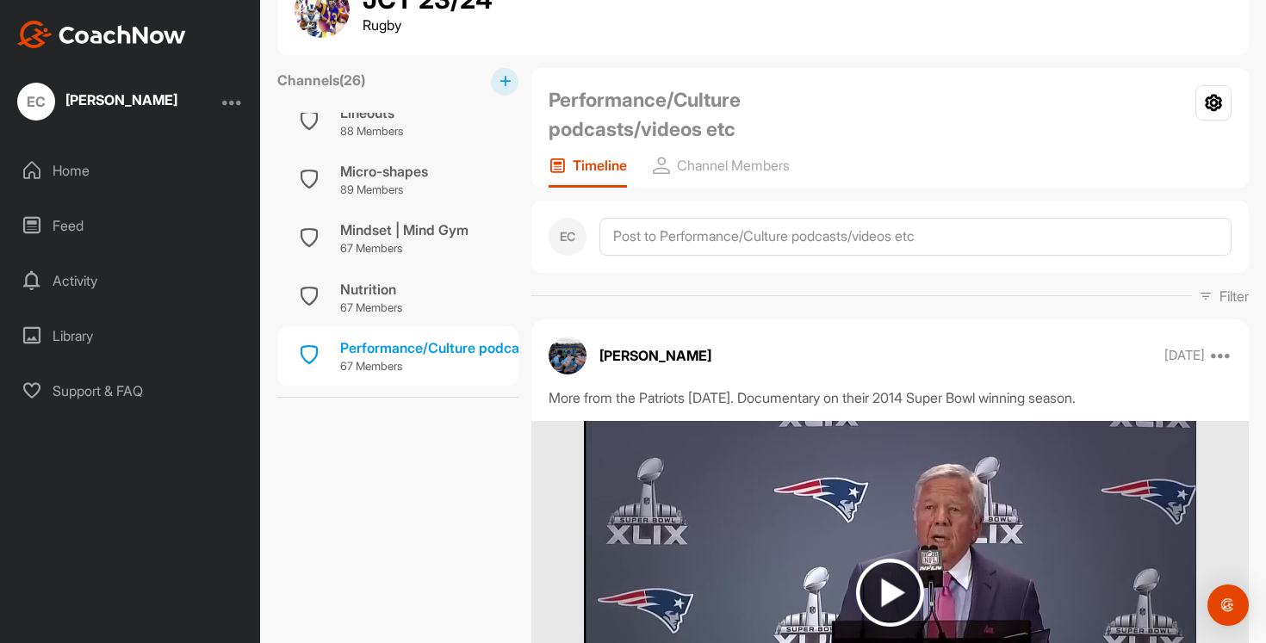
scroll to position [543, 0]
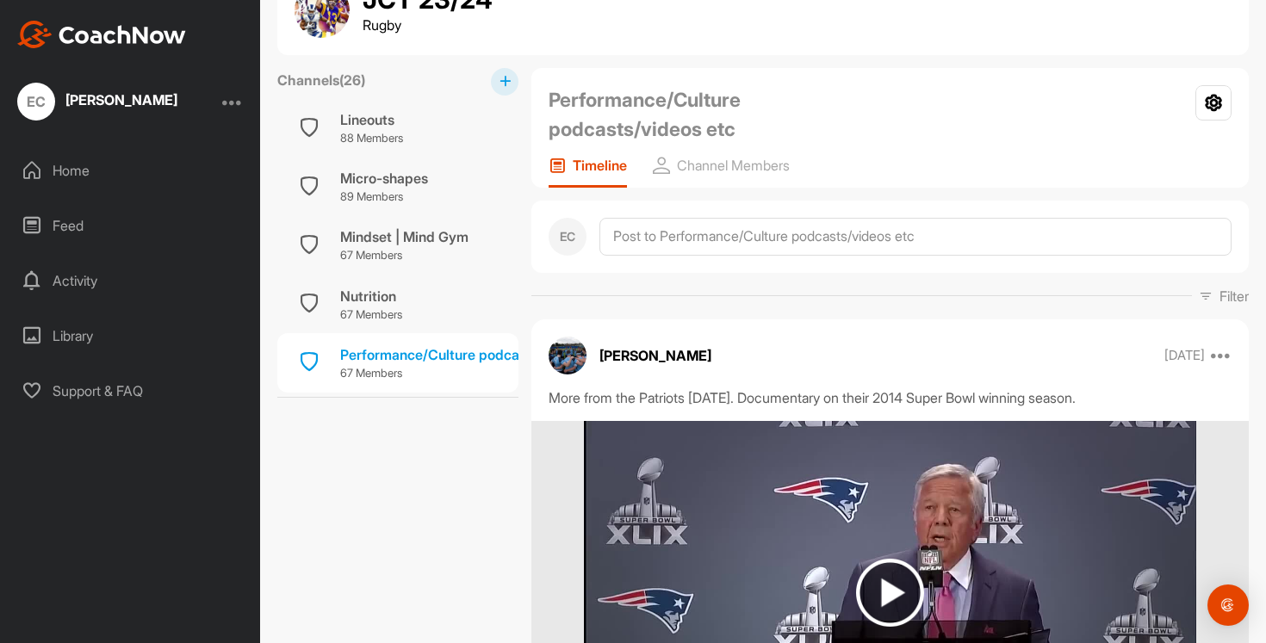
click at [82, 167] on div "Home" at bounding box center [130, 170] width 243 height 43
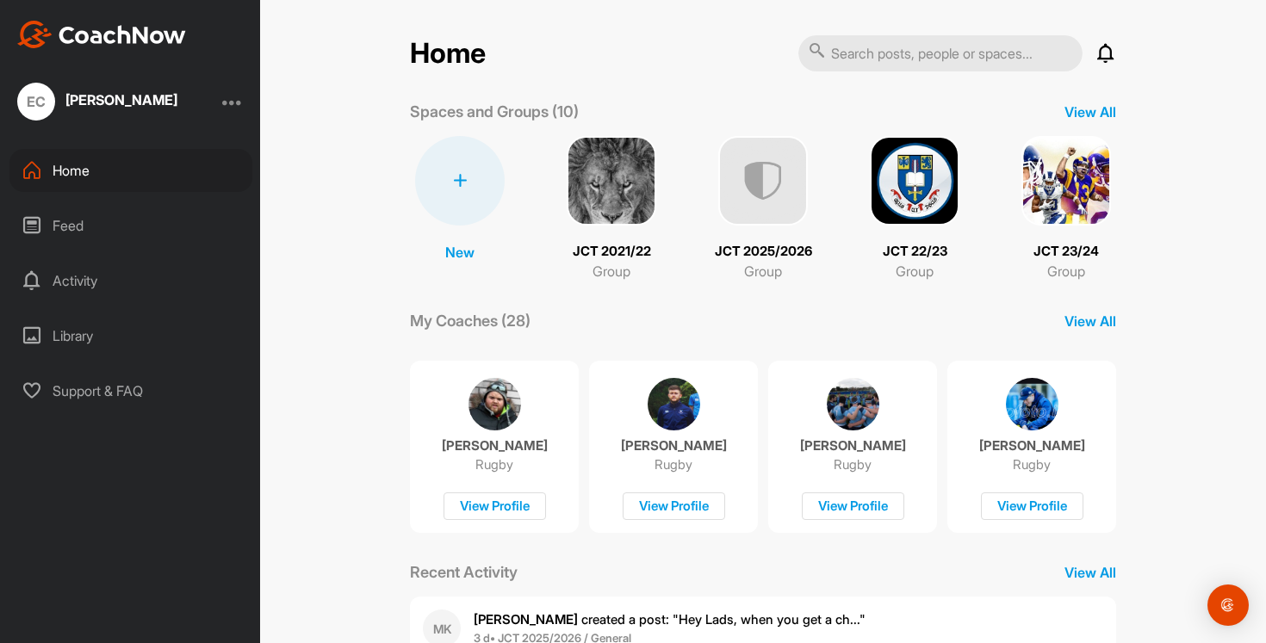
click at [1068, 221] on img at bounding box center [1066, 181] width 90 height 90
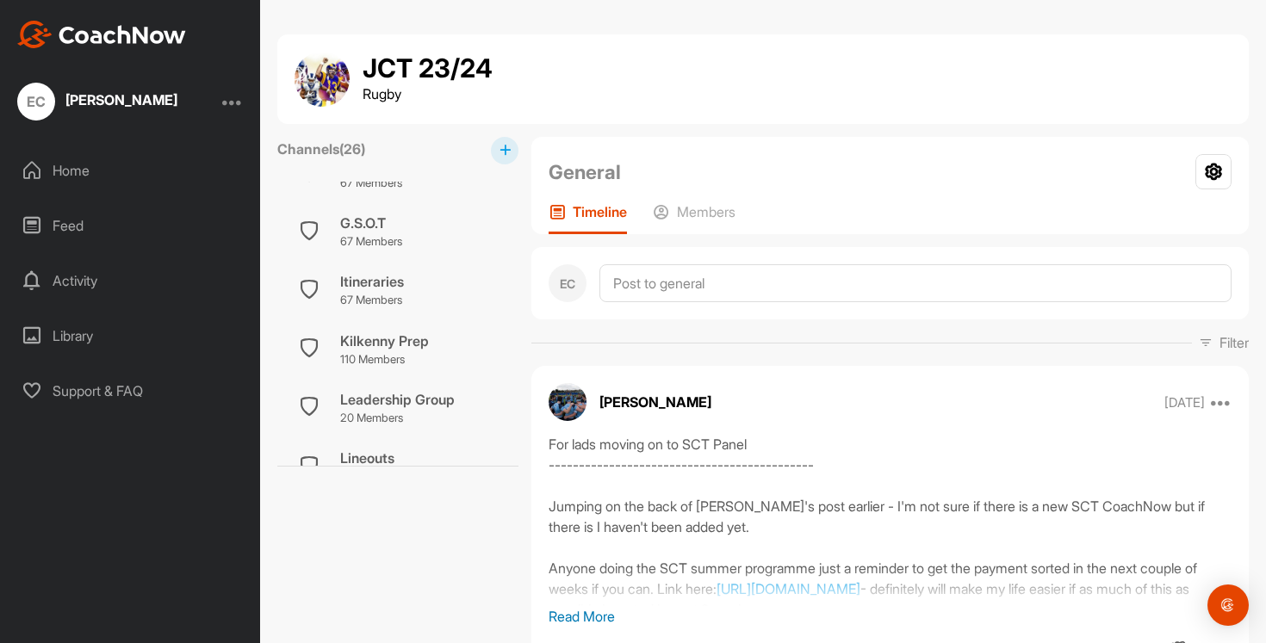
scroll to position [245, 0]
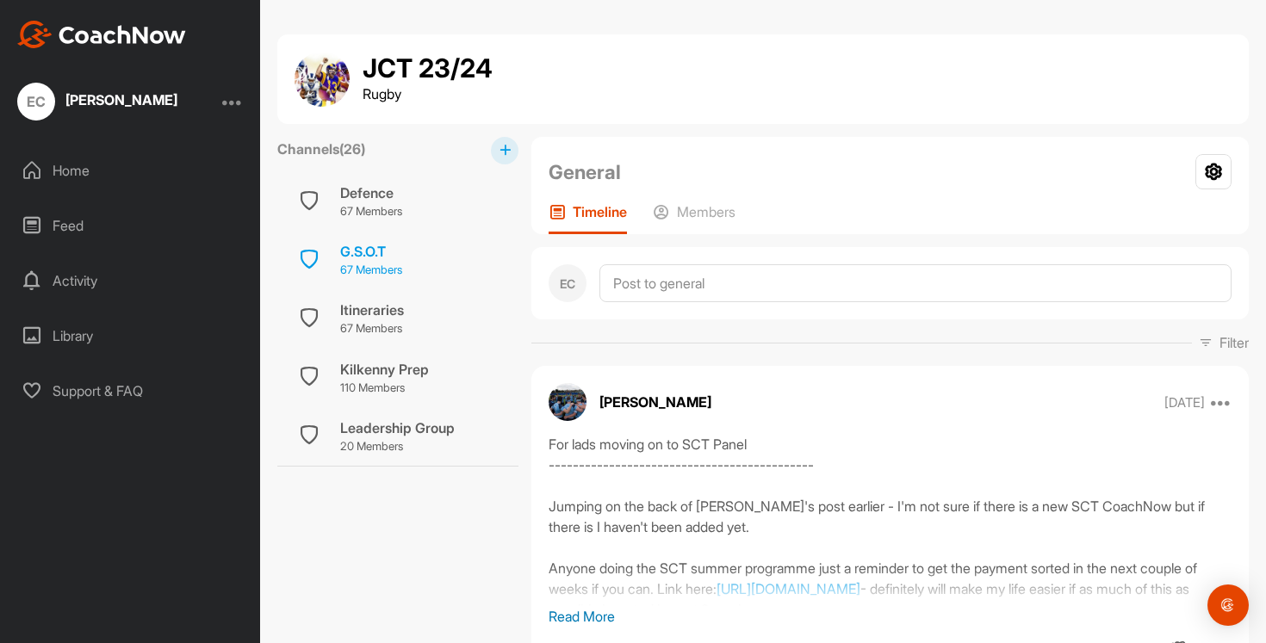
click at [366, 251] on div "G.S.O.T" at bounding box center [371, 251] width 62 height 21
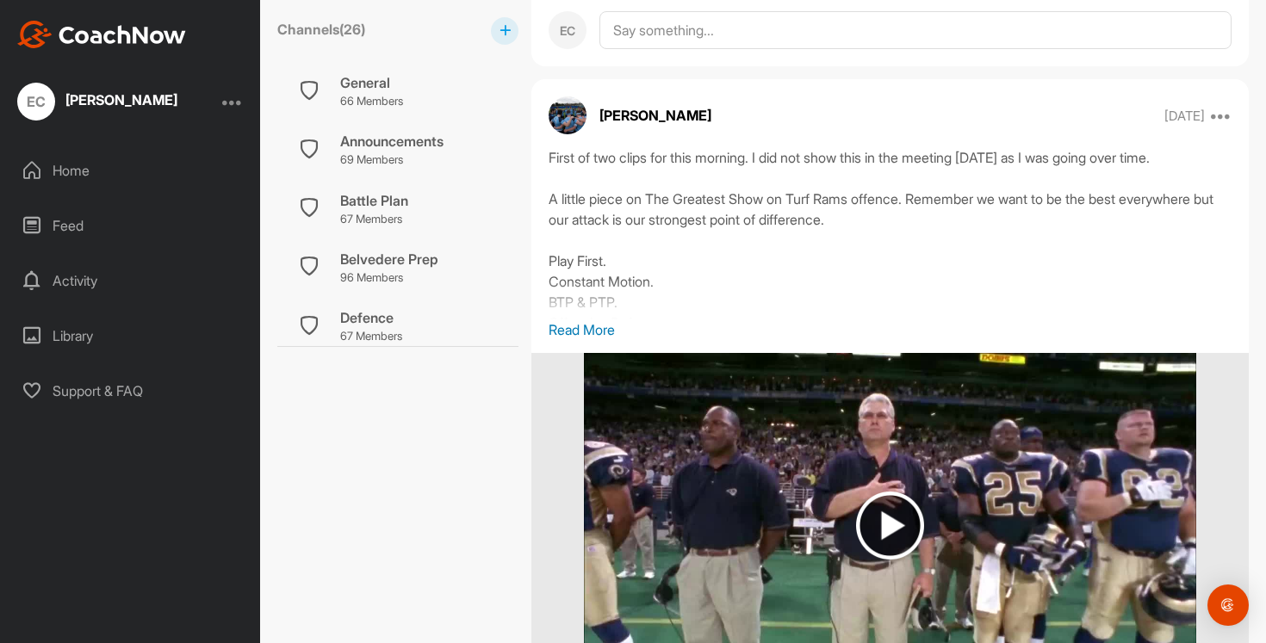
scroll to position [1534, 0]
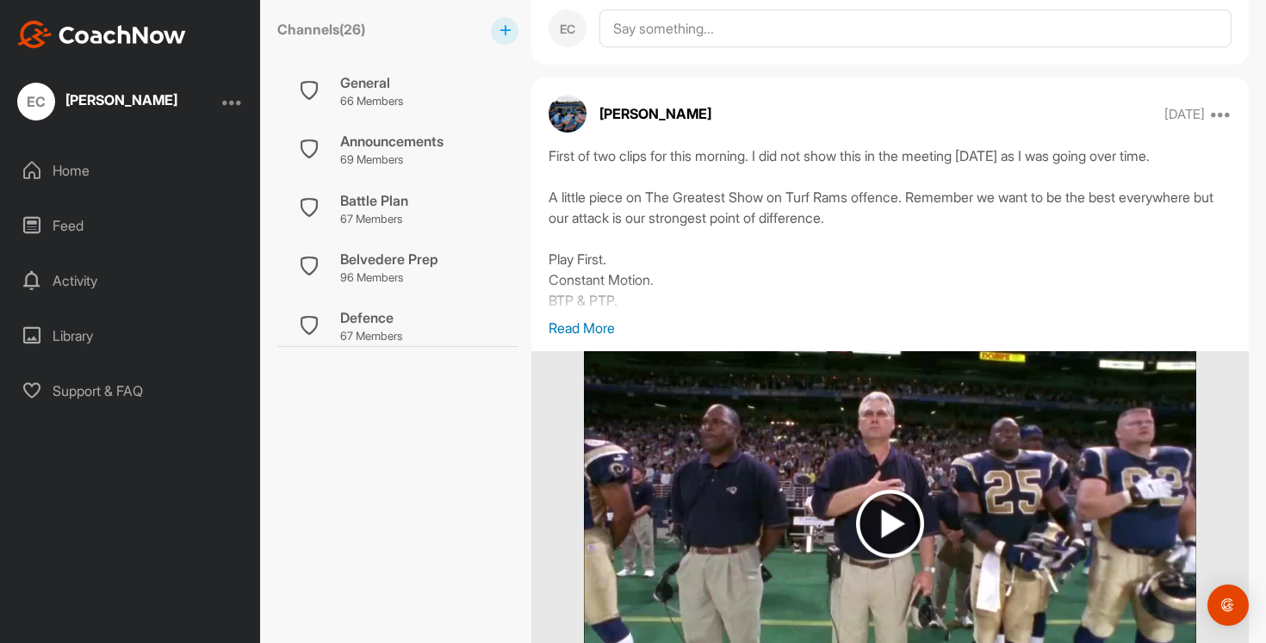
click at [605, 338] on p "Read More" at bounding box center [890, 328] width 683 height 21
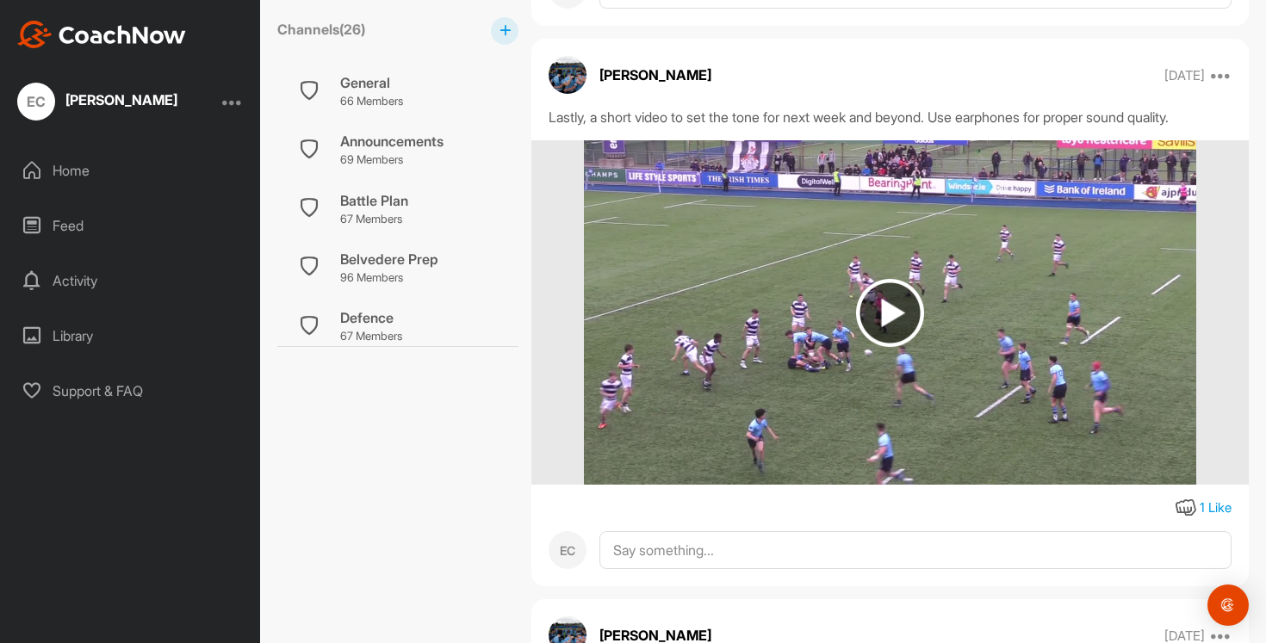
scroll to position [4190, 0]
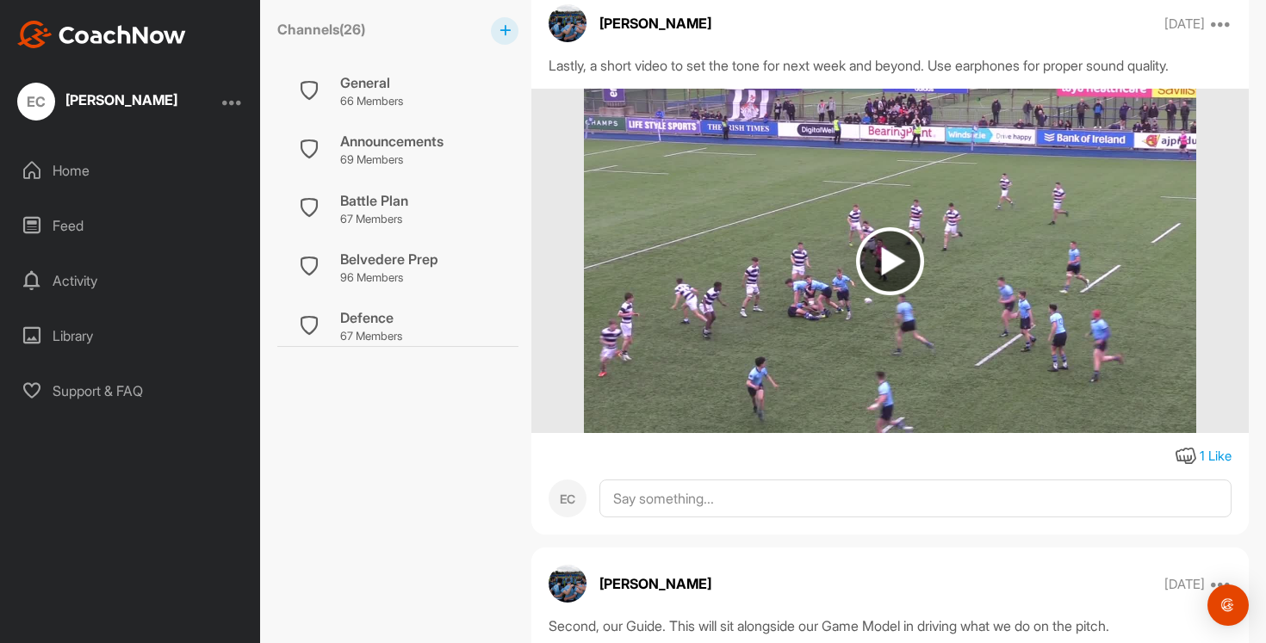
click at [89, 166] on div "Home" at bounding box center [130, 170] width 243 height 43
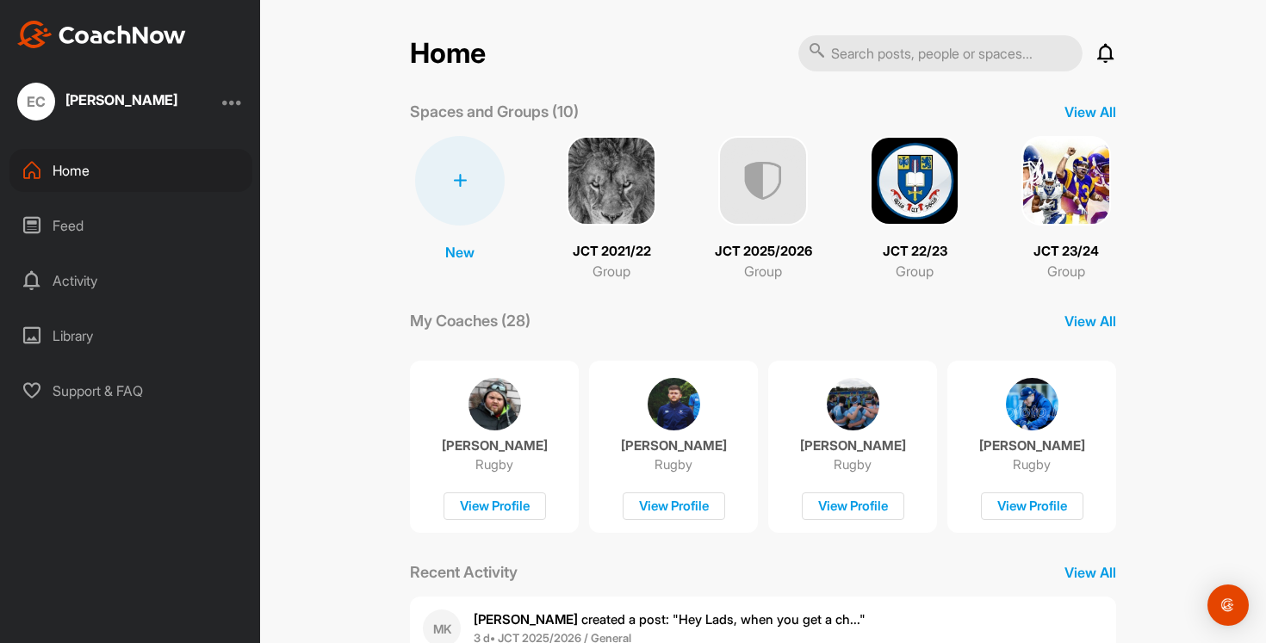
click at [1083, 122] on div "Spaces and Groups (10) View All" at bounding box center [763, 111] width 706 height 23
click at [1086, 109] on p "View All" at bounding box center [1091, 112] width 52 height 21
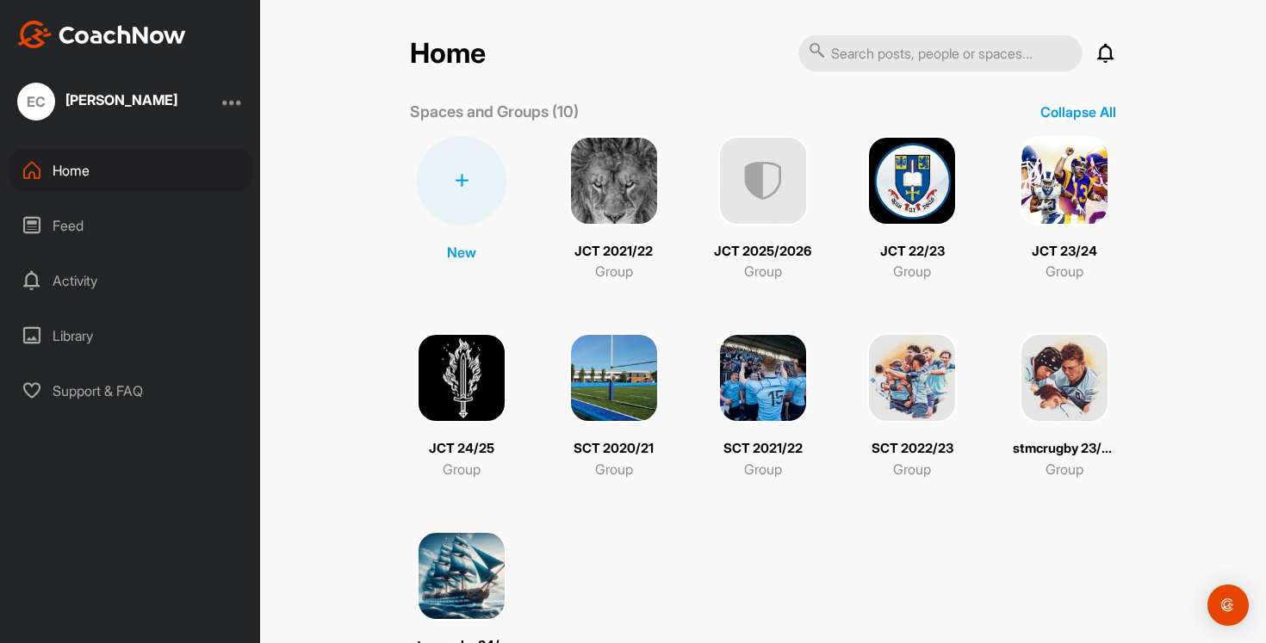
click at [481, 379] on img at bounding box center [462, 378] width 90 height 90
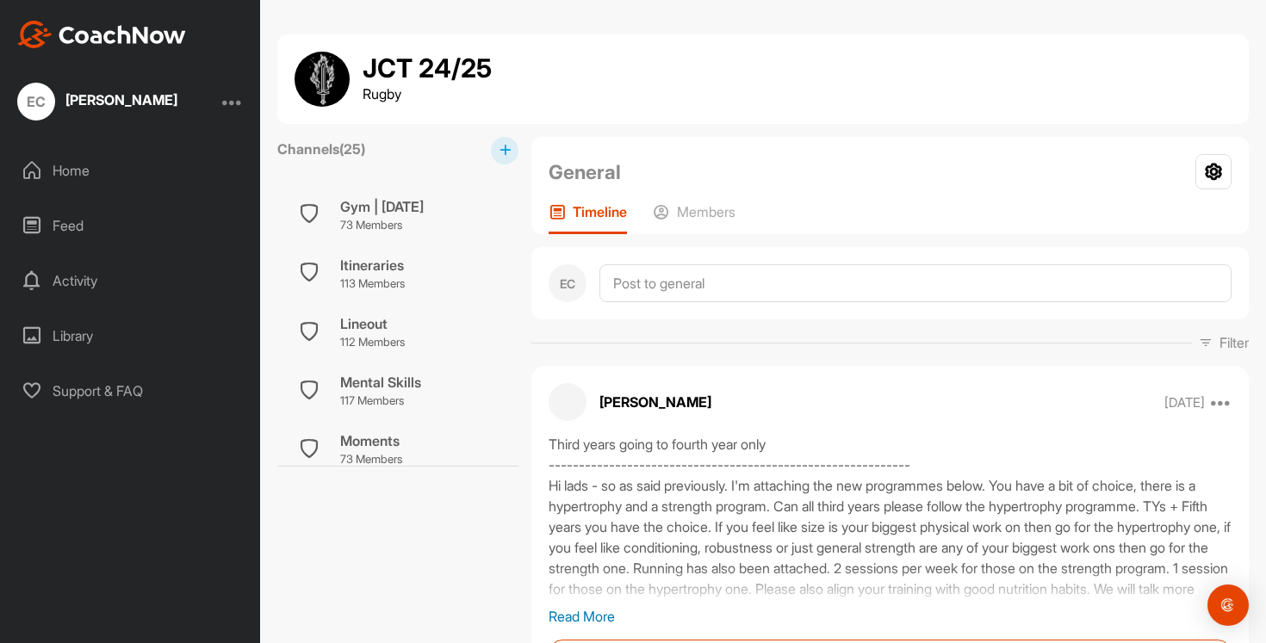
scroll to position [764, 0]
click at [386, 382] on div "Mental Skills" at bounding box center [380, 378] width 81 height 21
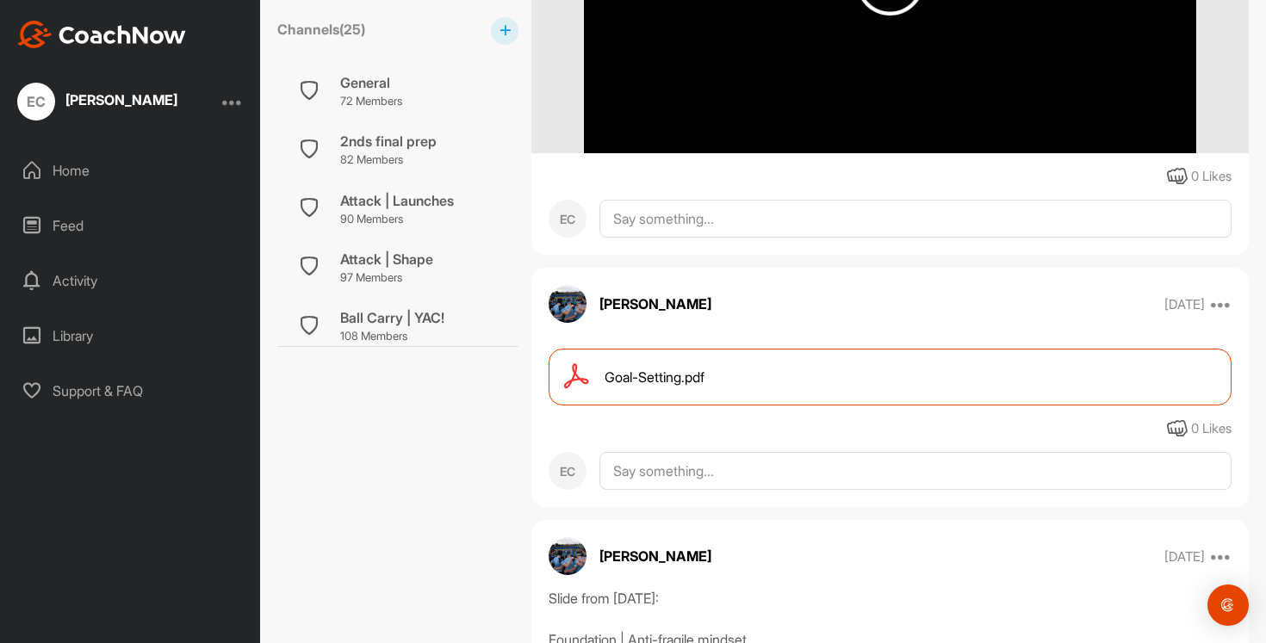
scroll to position [5938, 0]
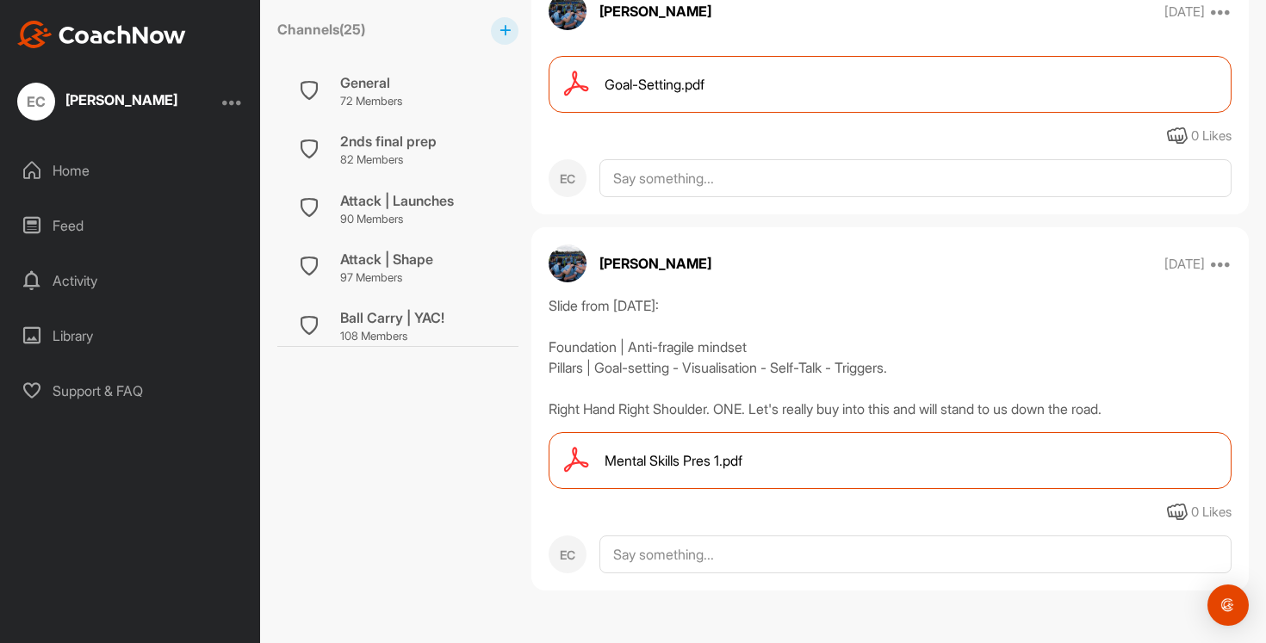
click at [660, 463] on span "Mental Skills Pres 1.pdf" at bounding box center [674, 460] width 138 height 21
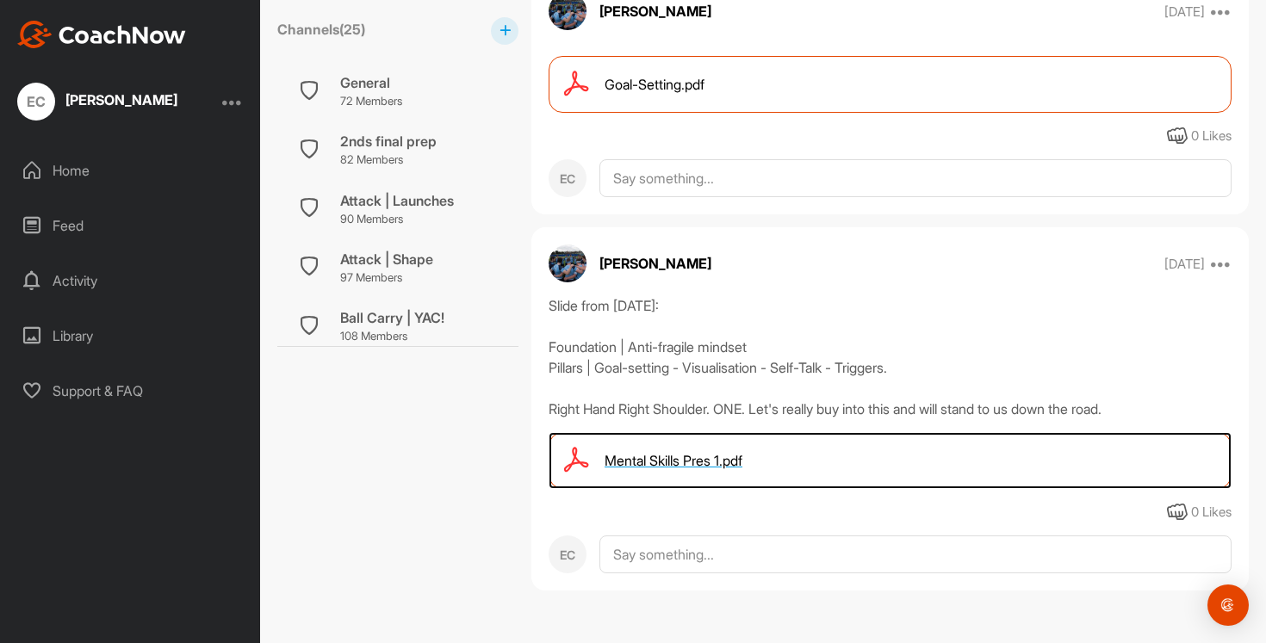
scroll to position [5938, 0]
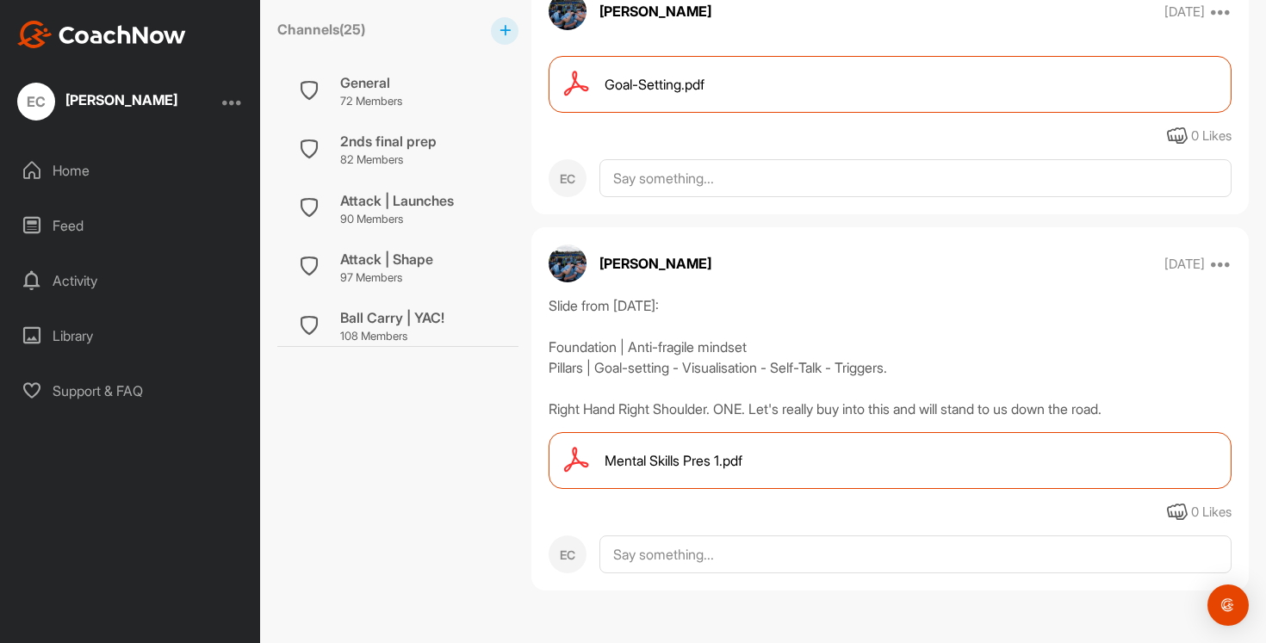
click at [636, 84] on span "Goal-Setting.pdf" at bounding box center [655, 84] width 100 height 21
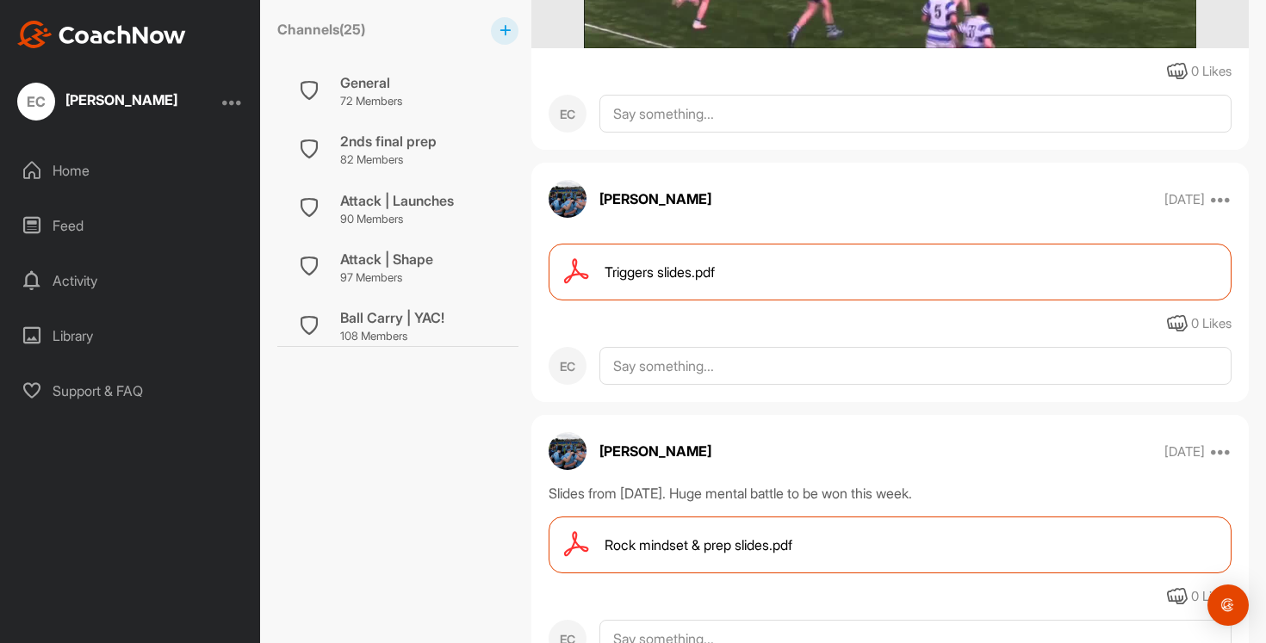
scroll to position [2759, 0]
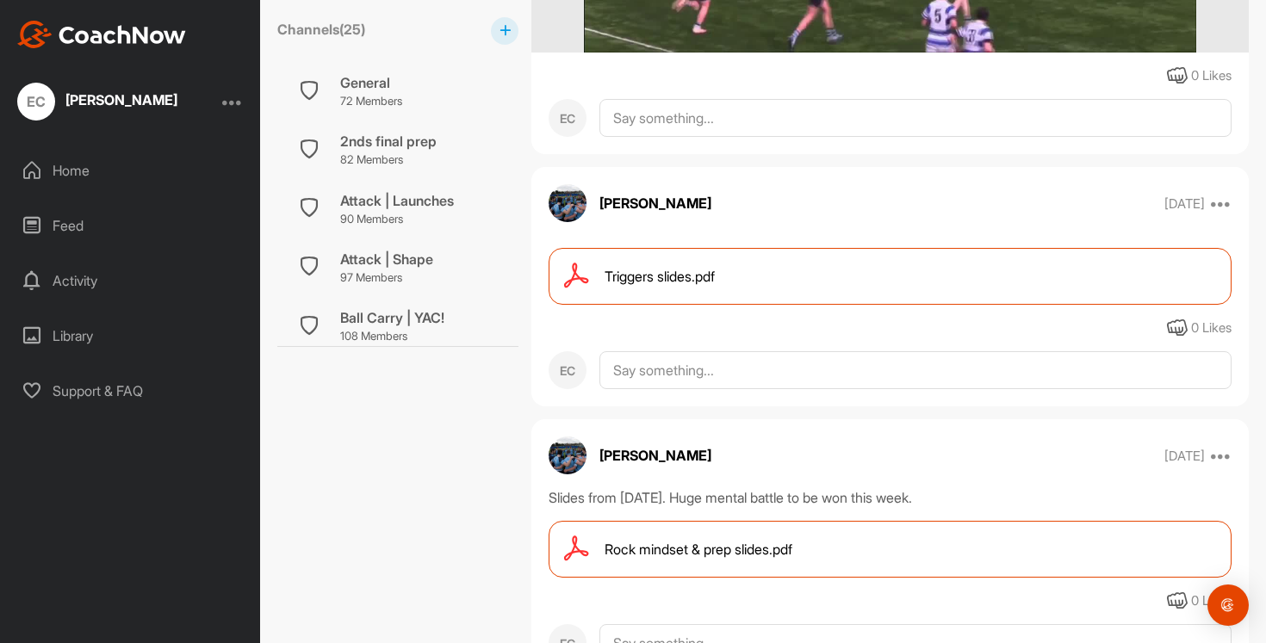
click at [686, 555] on span "Rock mindset & prep slides.pdf" at bounding box center [699, 549] width 188 height 21
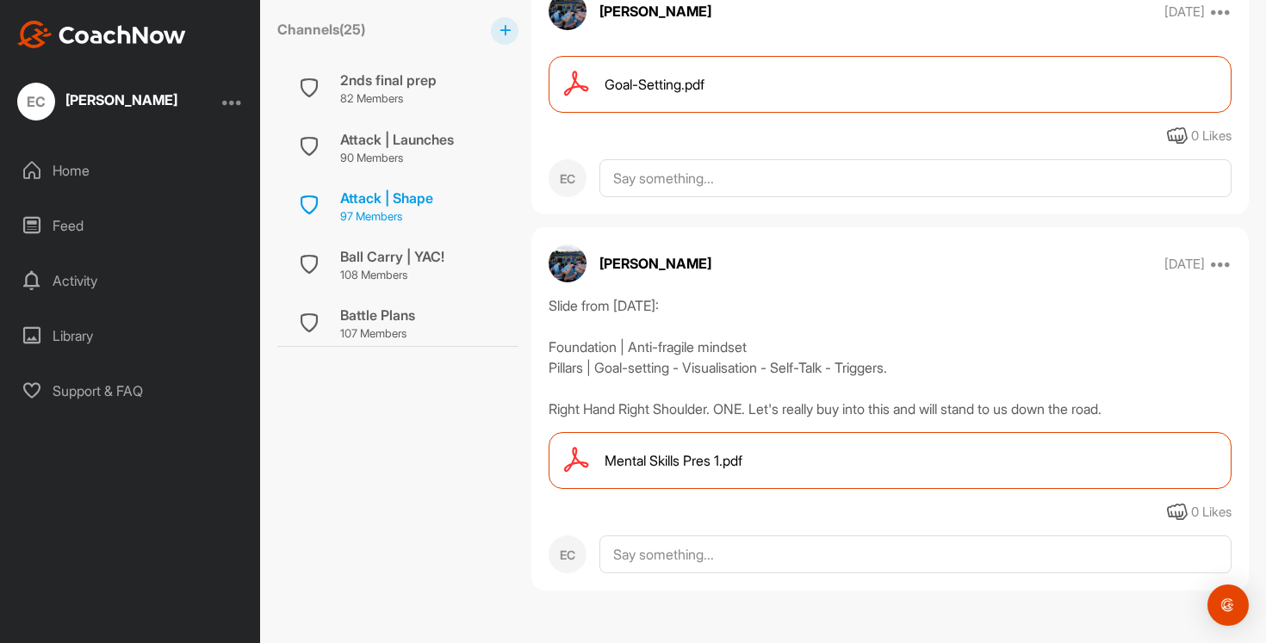
scroll to position [57, 0]
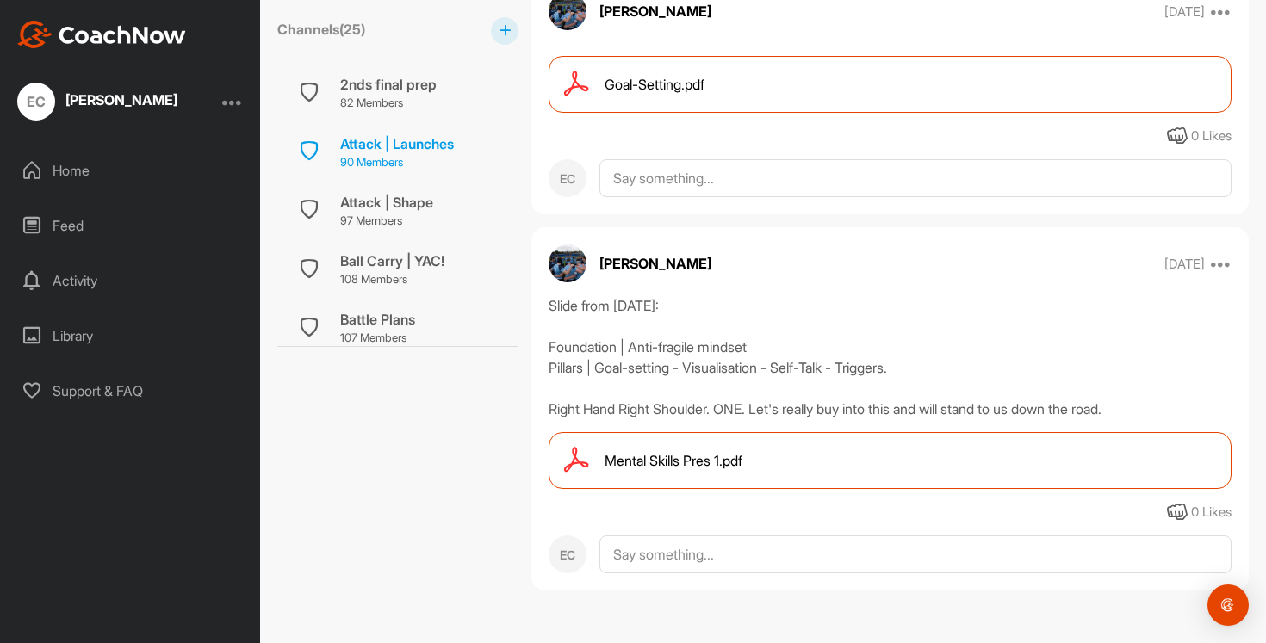
click at [399, 163] on p "90 Members" at bounding box center [397, 162] width 114 height 17
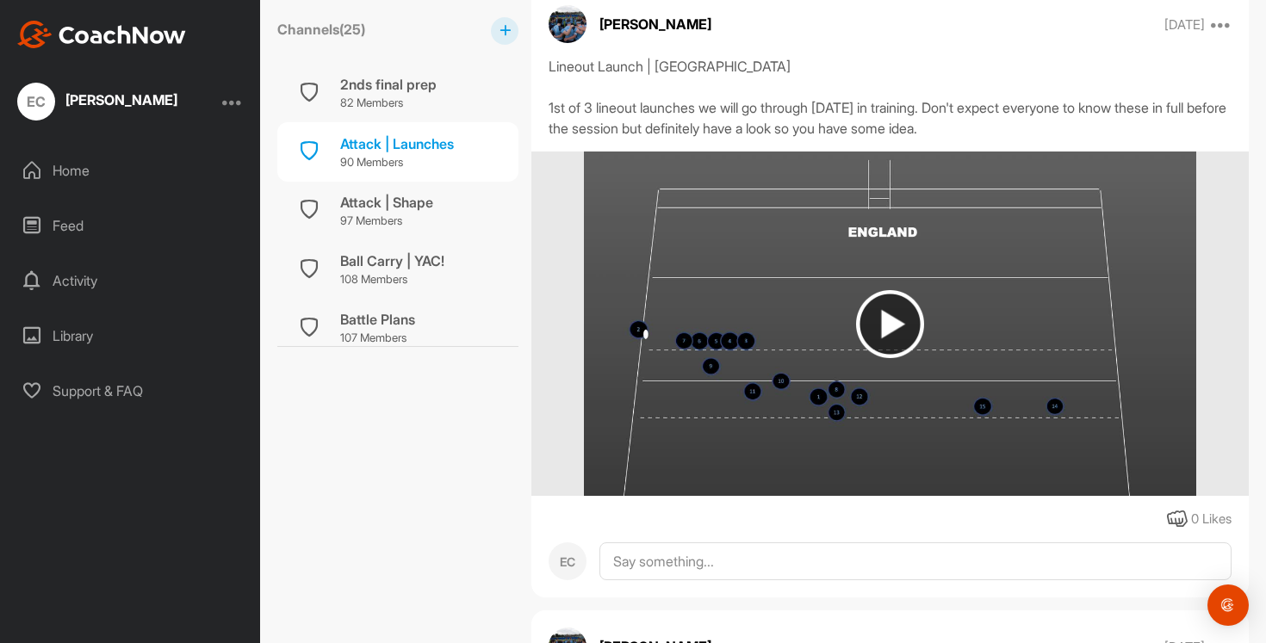
scroll to position [7472, 0]
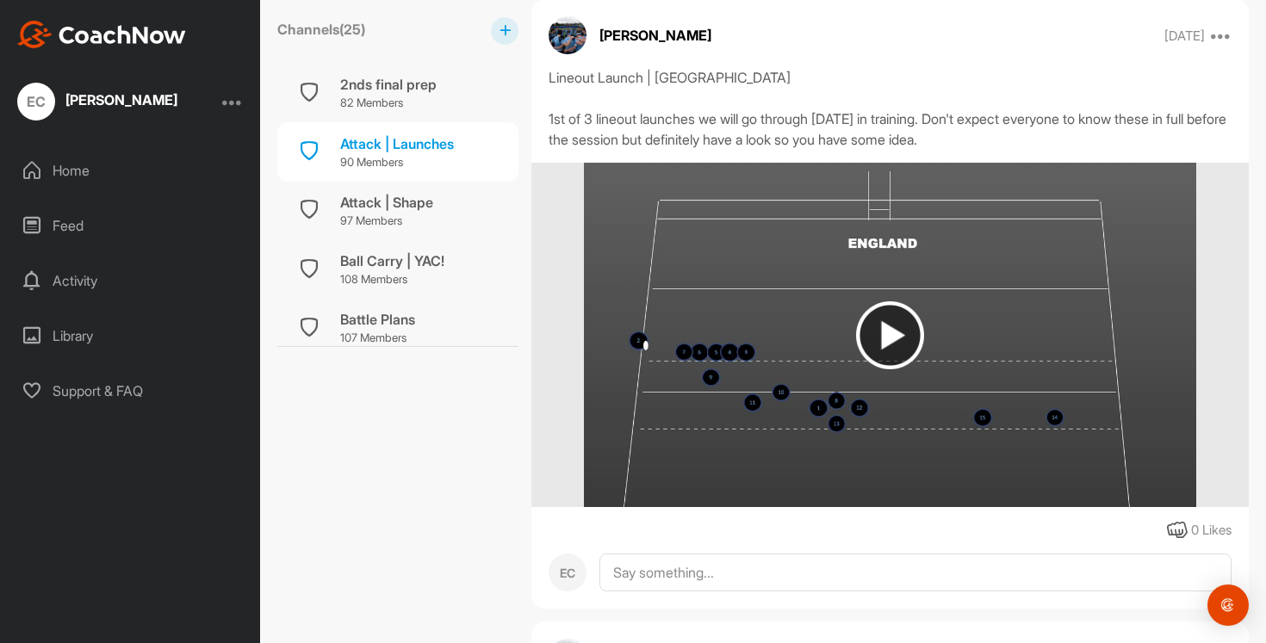
click at [892, 335] on img at bounding box center [890, 335] width 68 height 68
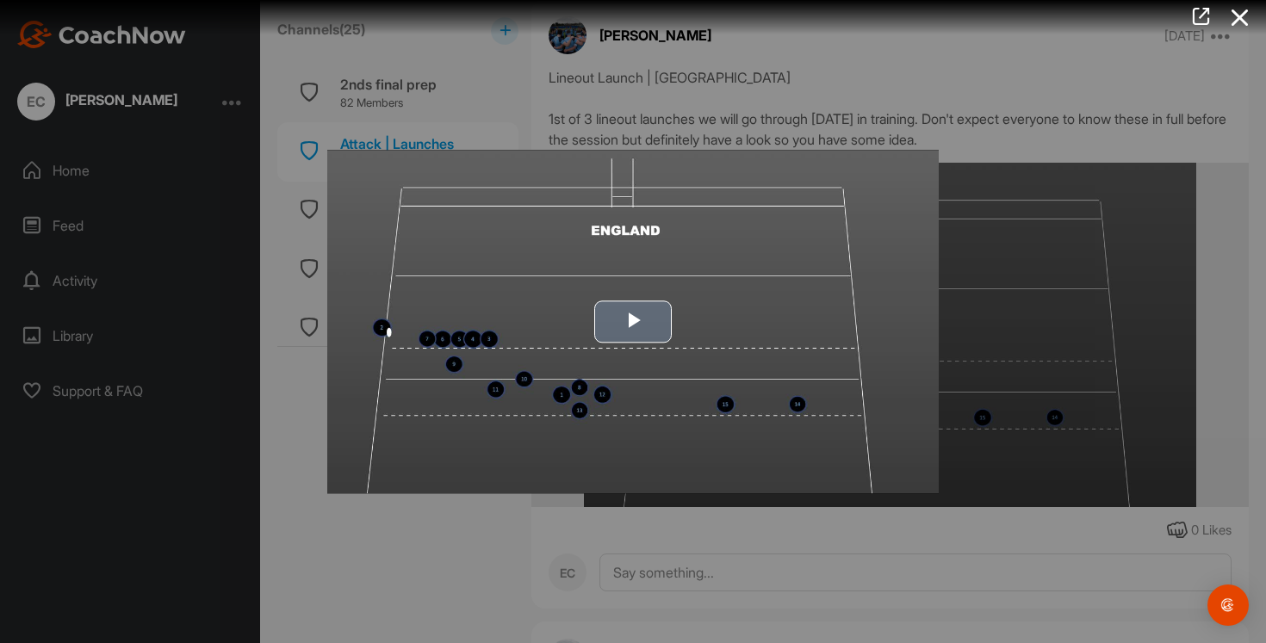
click at [633, 322] on span "Video Player" at bounding box center [633, 322] width 0 height 0
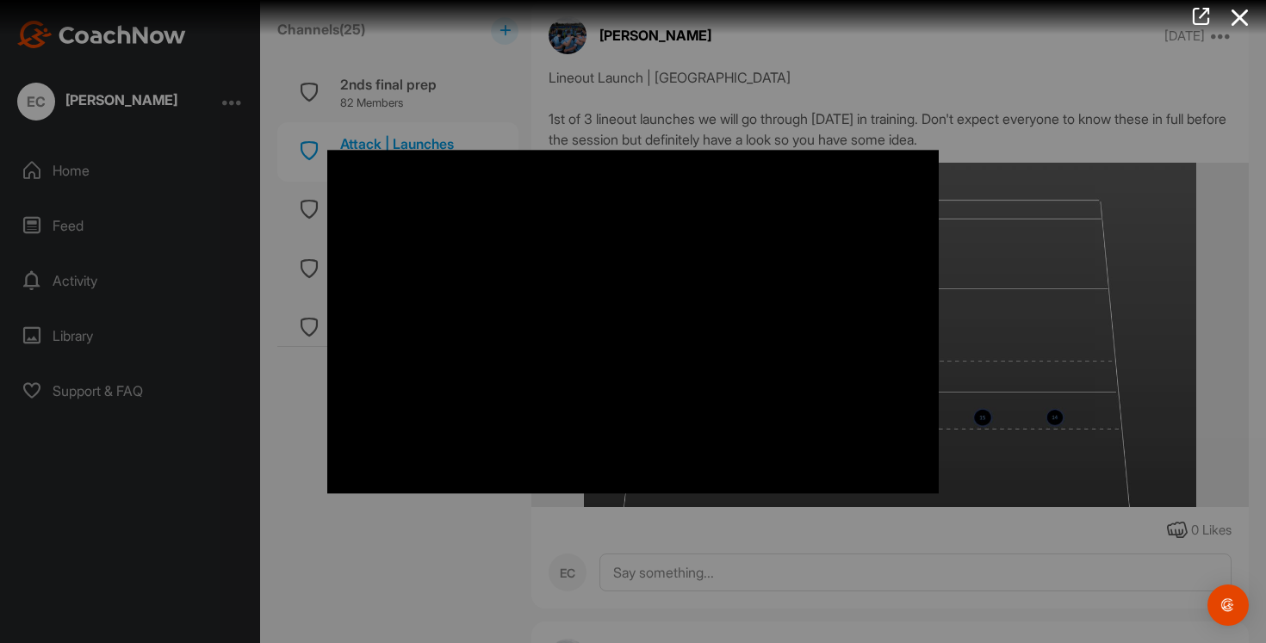
click at [498, 541] on div at bounding box center [633, 321] width 1266 height 643
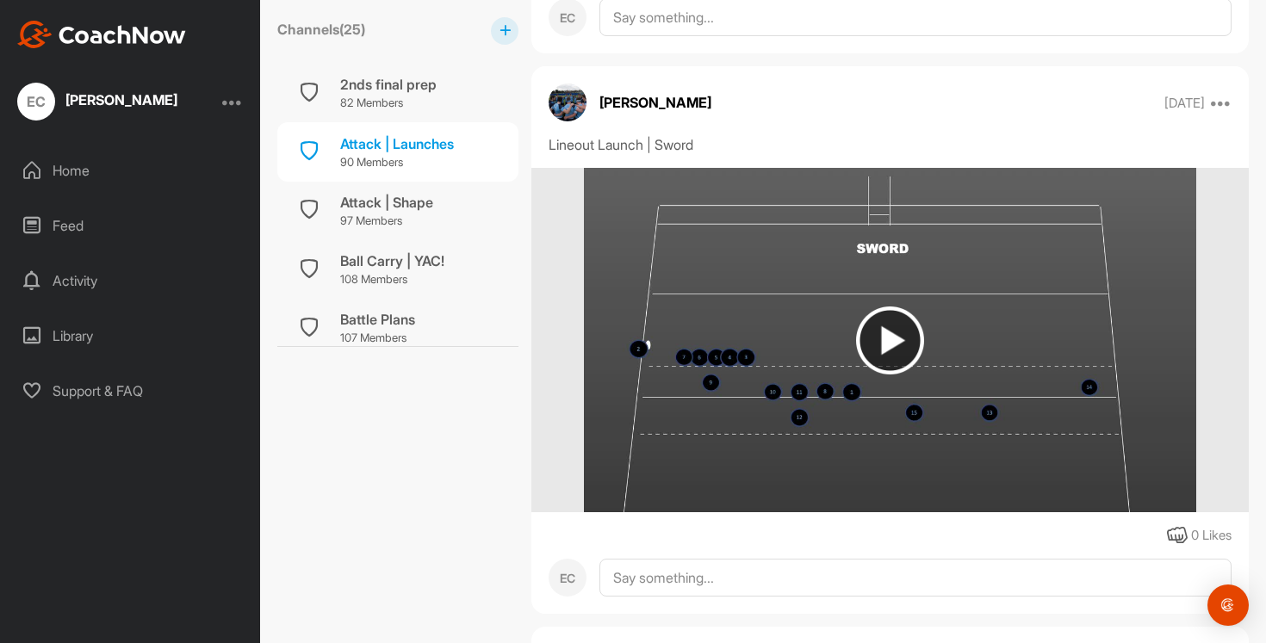
scroll to position [6831, 0]
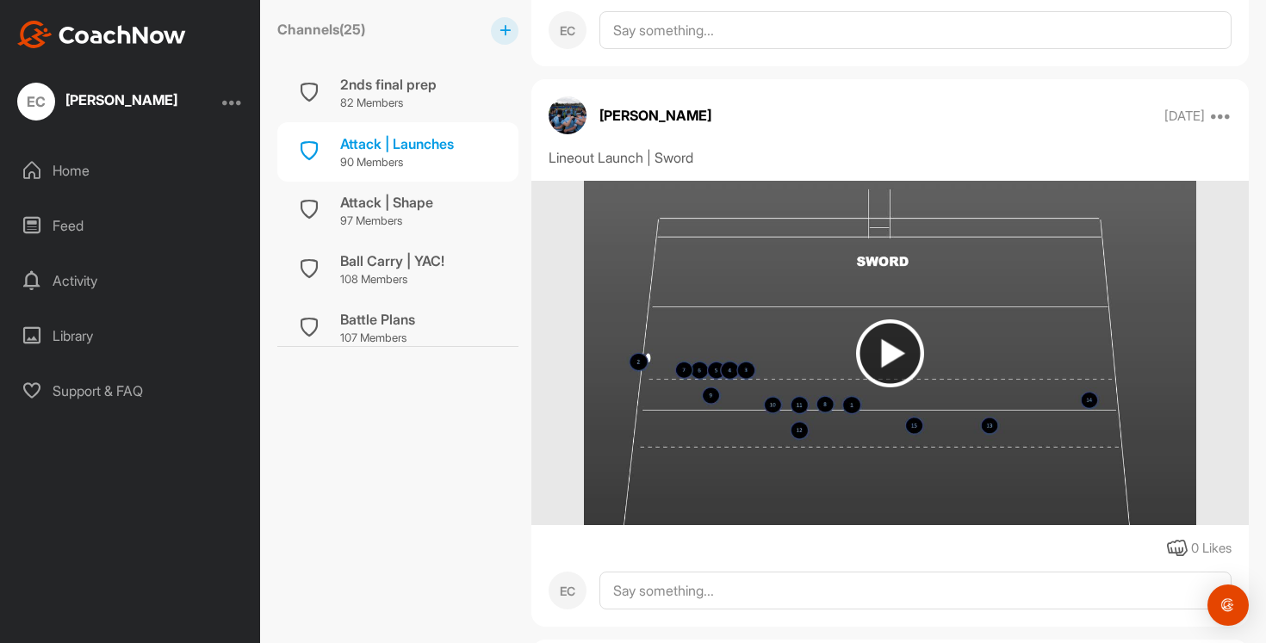
click at [881, 361] on img at bounding box center [890, 354] width 68 height 68
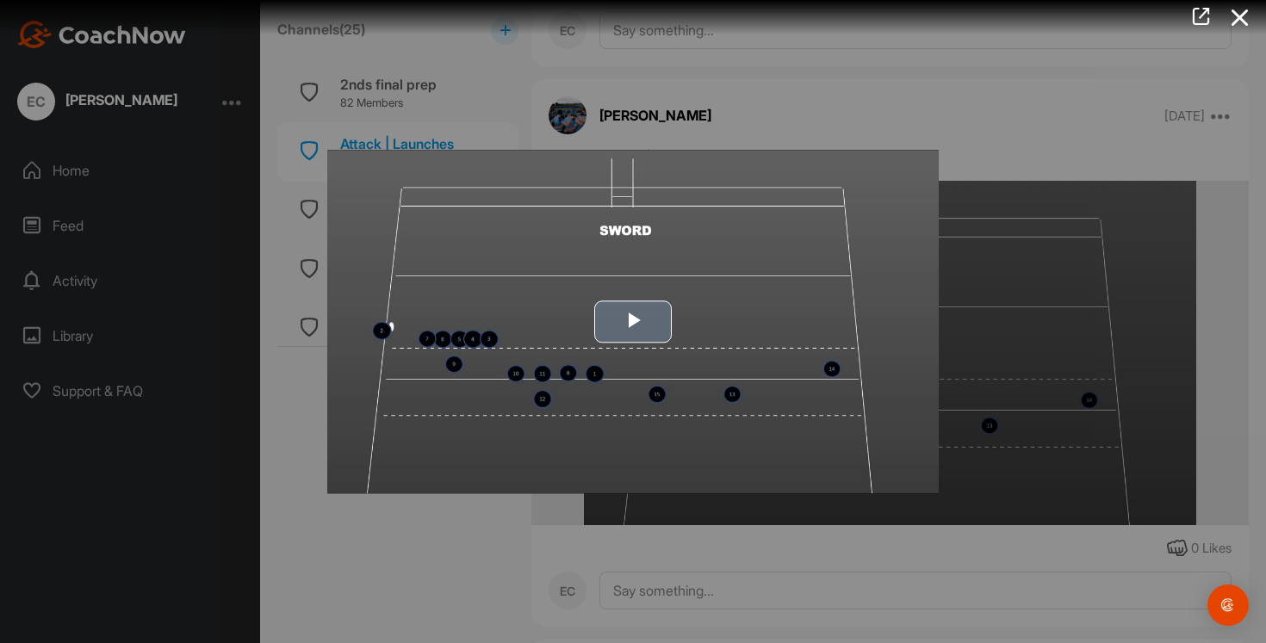
click at [633, 322] on span "Video Player" at bounding box center [633, 322] width 0 height 0
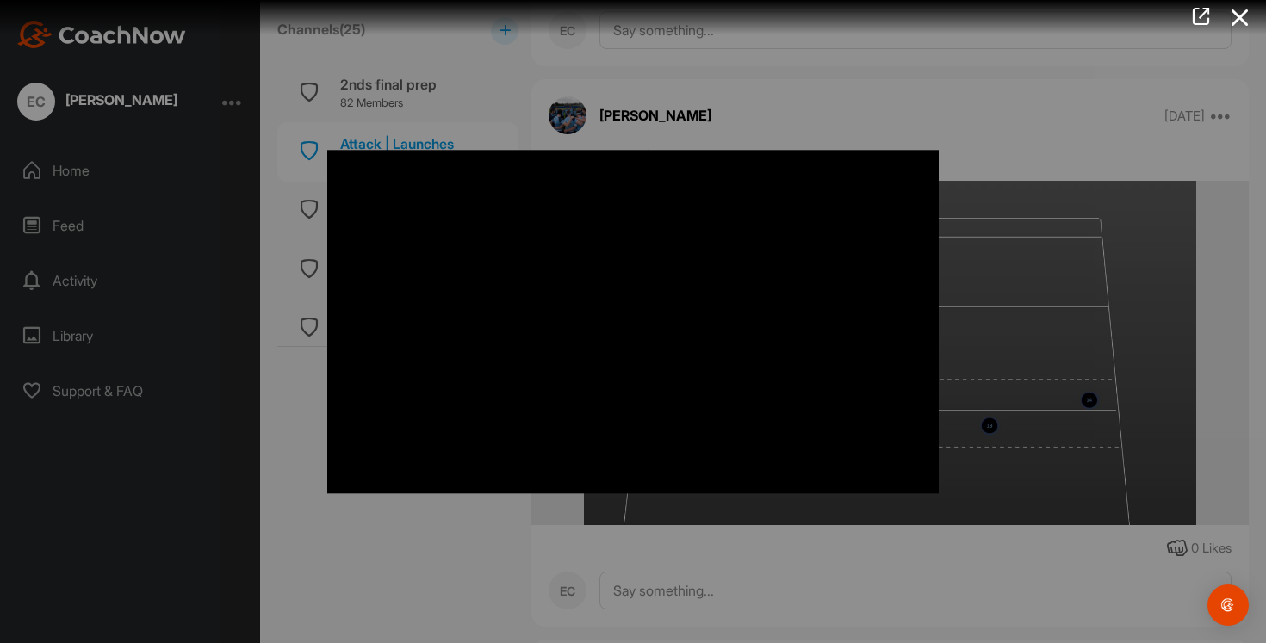
click at [673, 519] on div at bounding box center [633, 321] width 1266 height 643
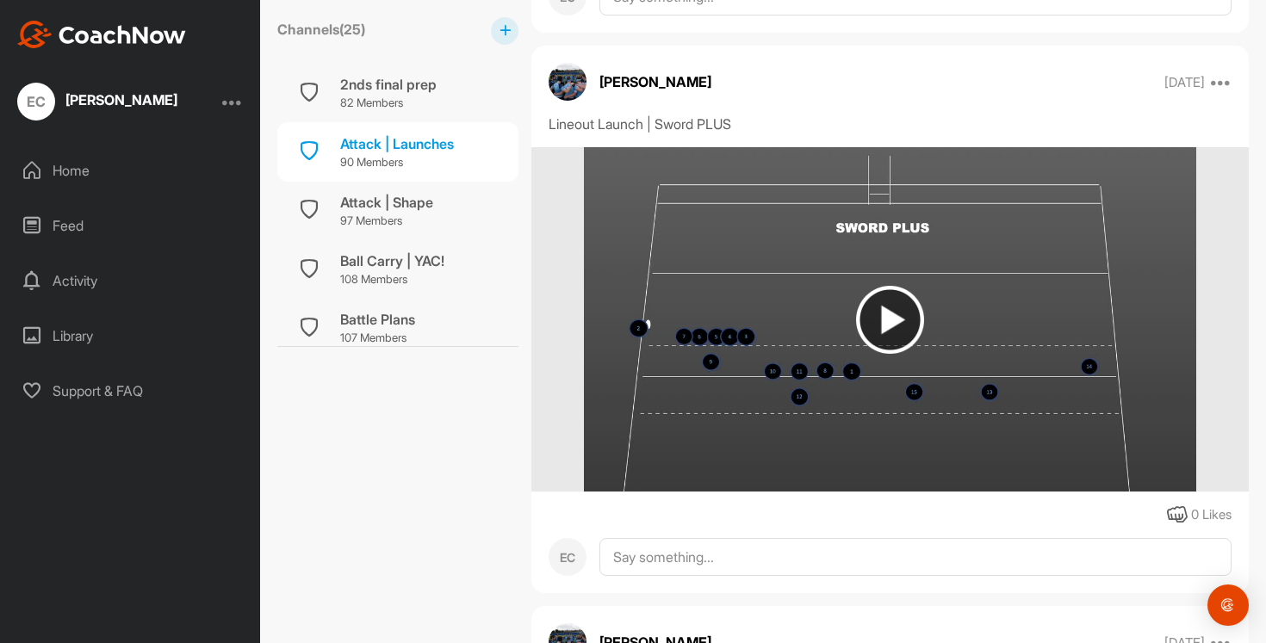
scroll to position [6305, 0]
click at [887, 320] on img at bounding box center [890, 319] width 68 height 68
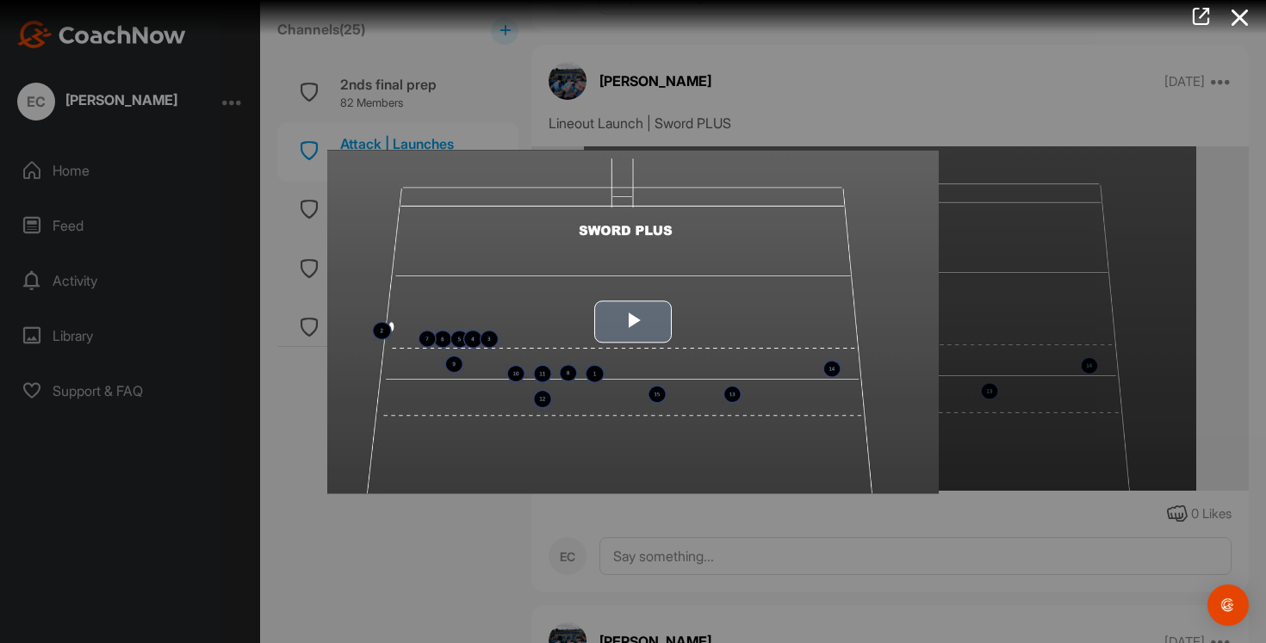
click at [633, 322] on span "Video Player" at bounding box center [633, 322] width 0 height 0
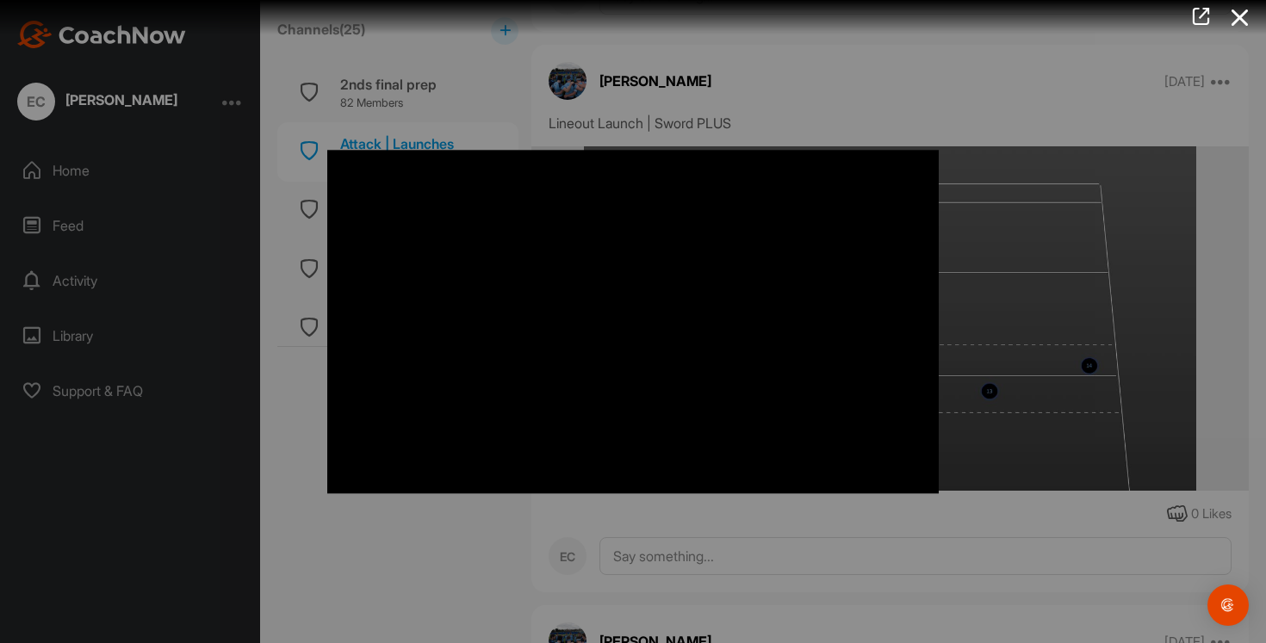
click at [968, 155] on div at bounding box center [633, 321] width 1266 height 643
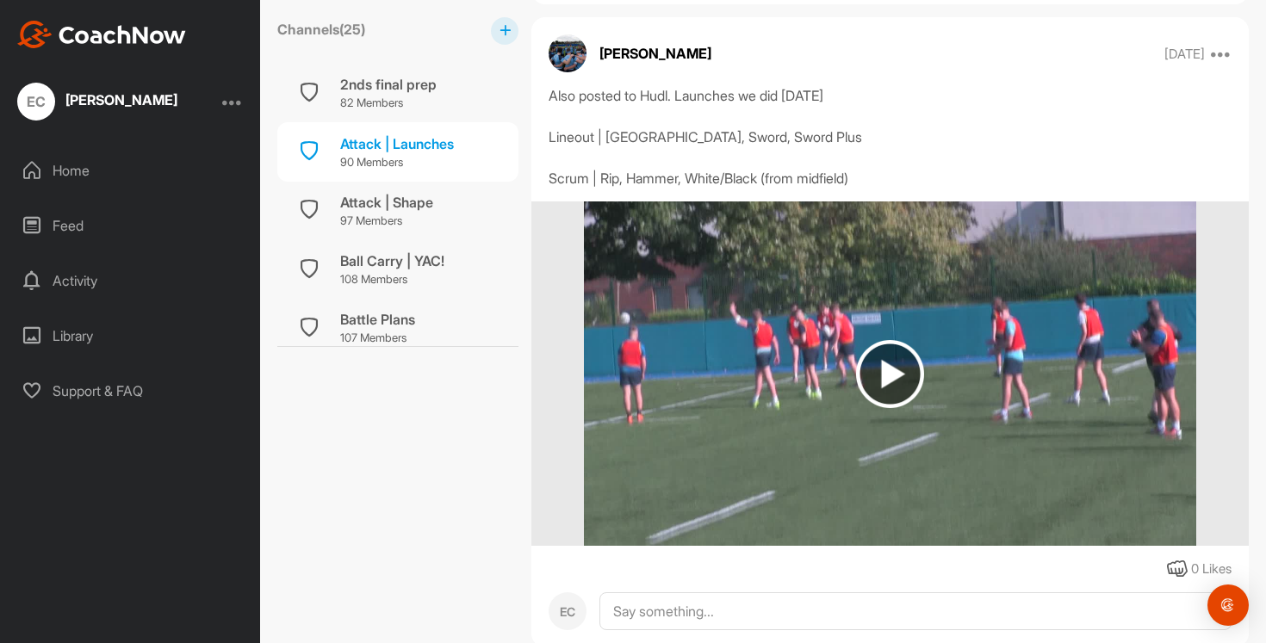
scroll to position [5685, 0]
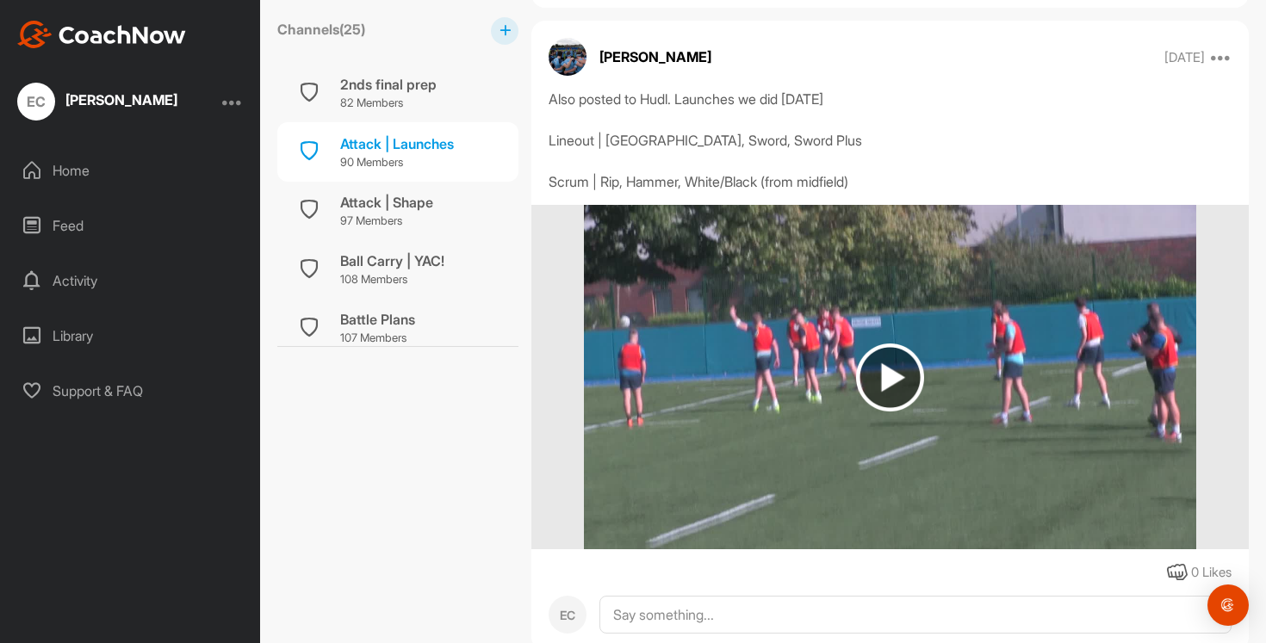
click at [896, 379] on img at bounding box center [890, 378] width 68 height 68
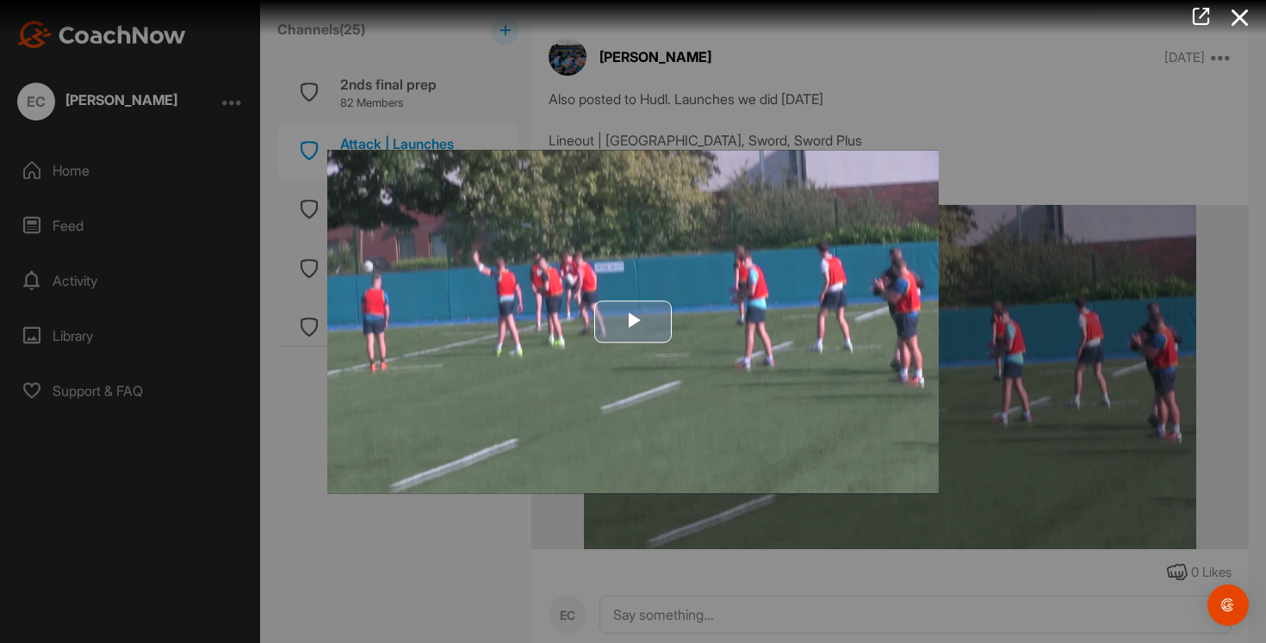
click at [633, 322] on span "Video Player" at bounding box center [633, 322] width 0 height 0
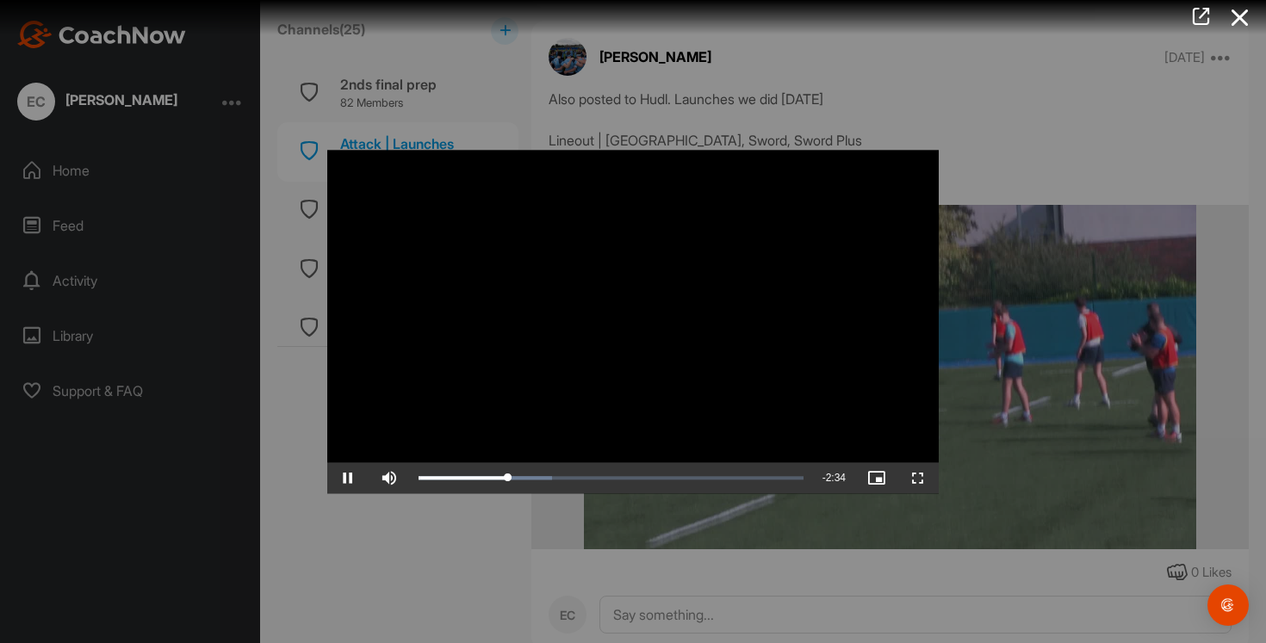
click at [1003, 174] on div at bounding box center [633, 321] width 1266 height 643
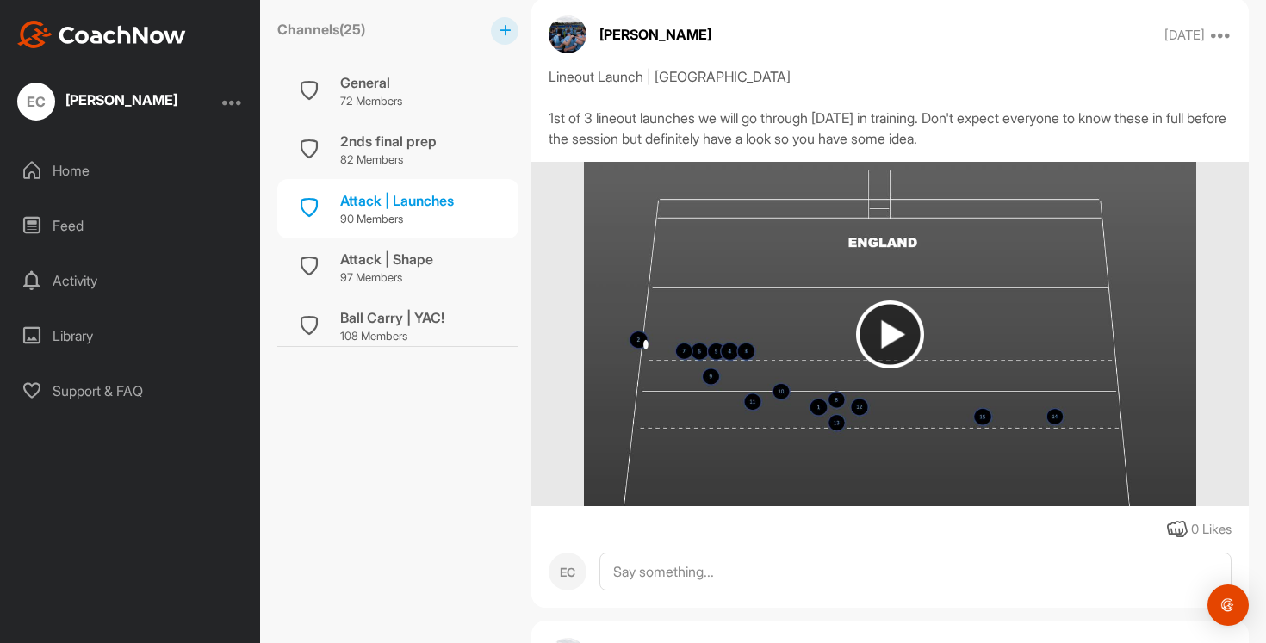
scroll to position [7428, 0]
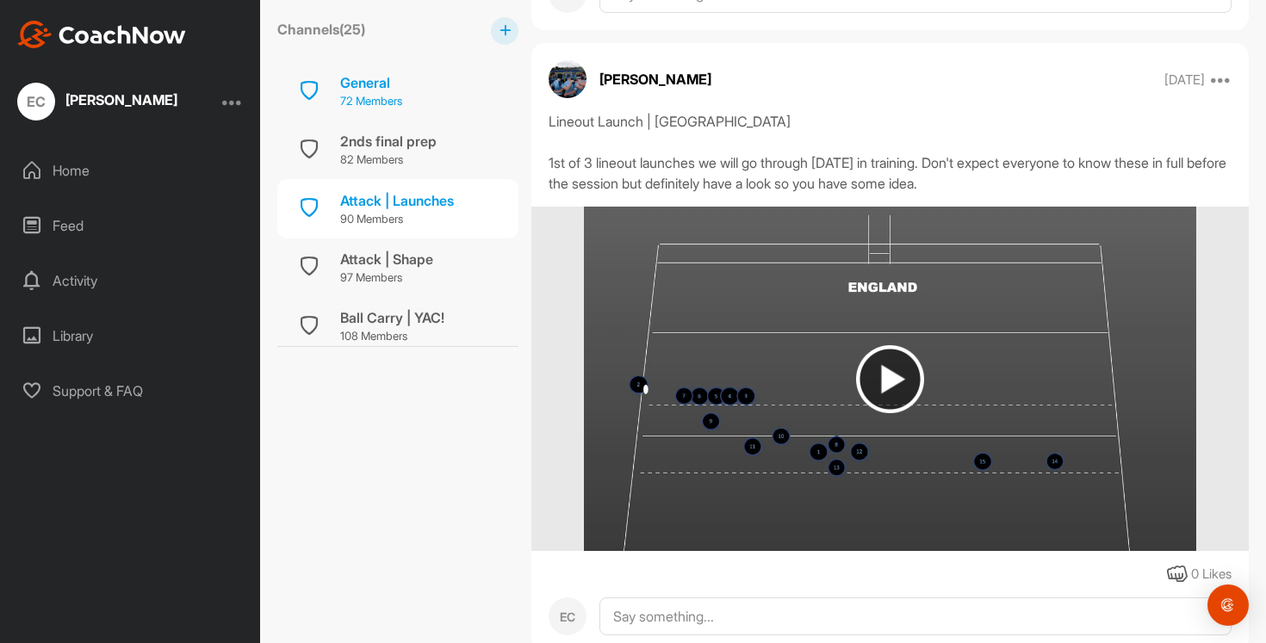
click at [354, 86] on div "General" at bounding box center [371, 82] width 62 height 21
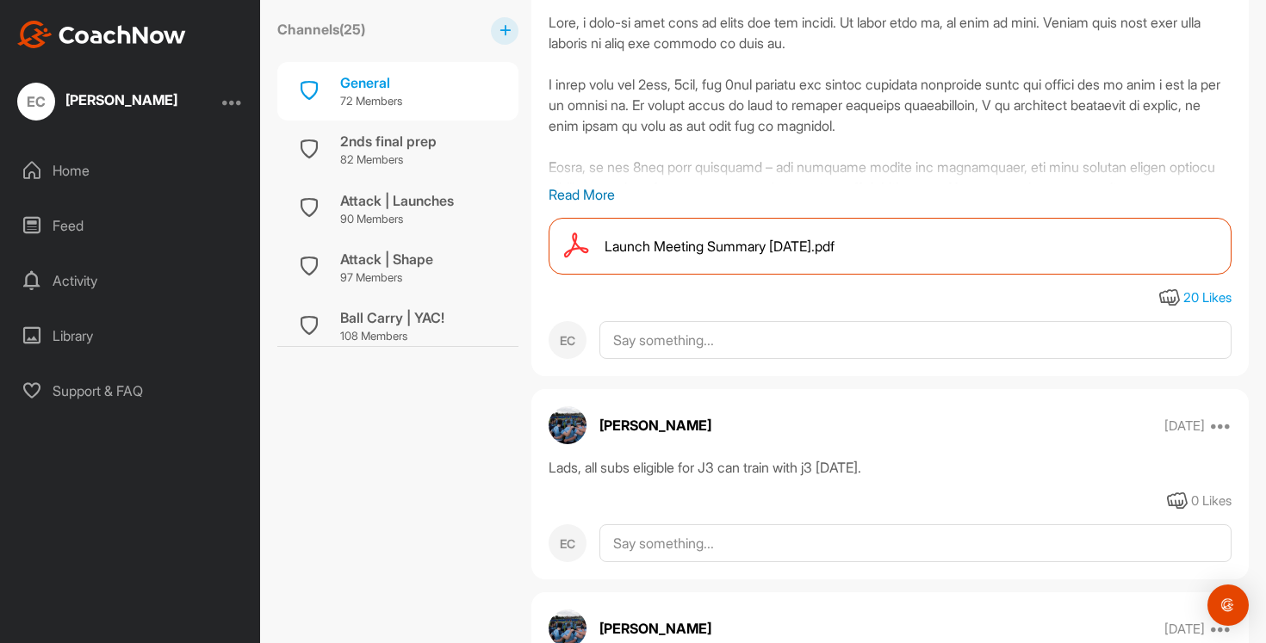
scroll to position [4243, 0]
click at [612, 204] on p "Read More" at bounding box center [890, 193] width 683 height 21
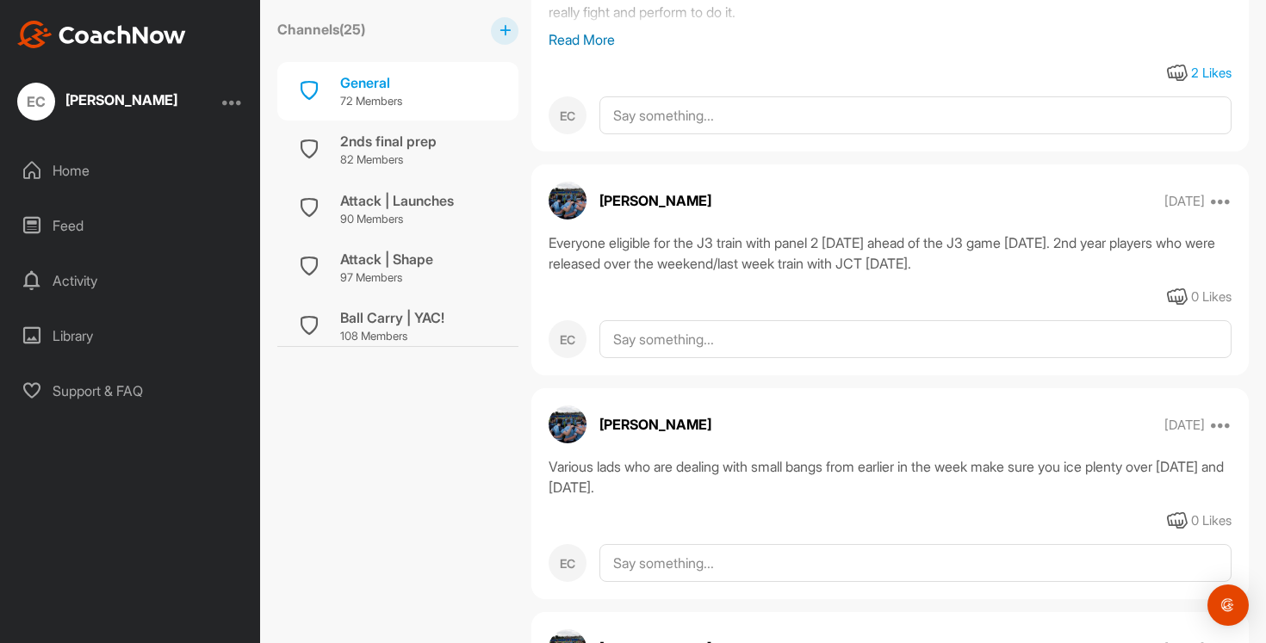
scroll to position [8390, 0]
click at [562, 49] on p "Read More" at bounding box center [890, 38] width 683 height 21
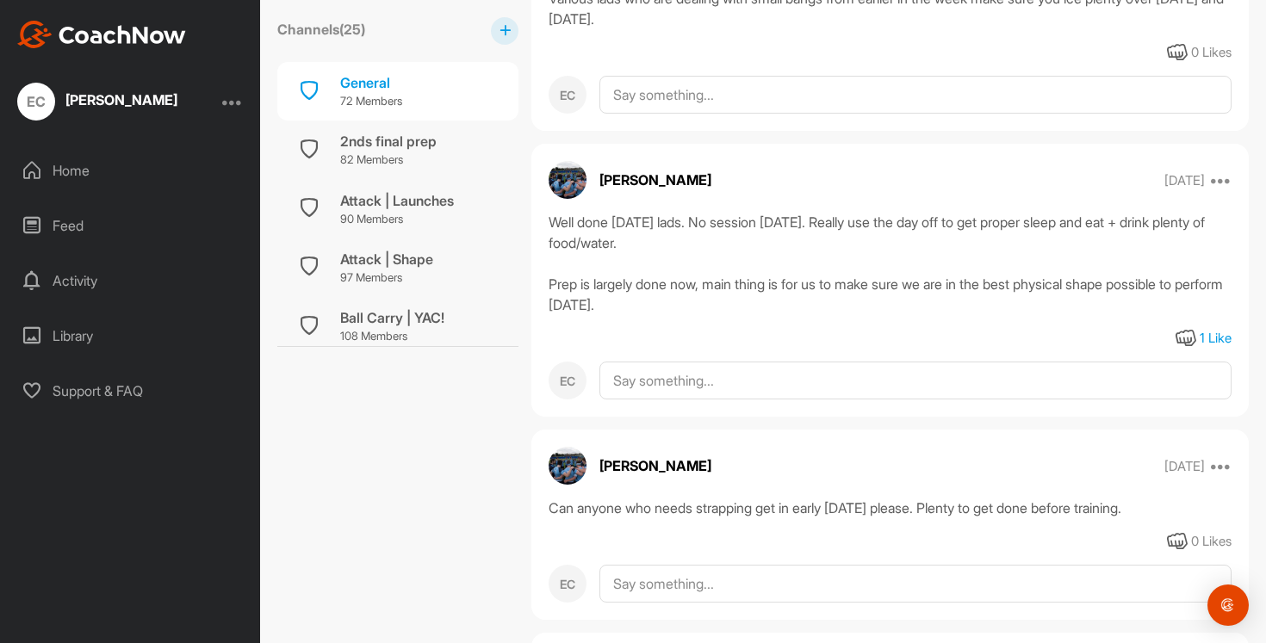
scroll to position [8872, 0]
click at [87, 171] on div "Home" at bounding box center [130, 170] width 243 height 43
